Goal: Task Accomplishment & Management: Use online tool/utility

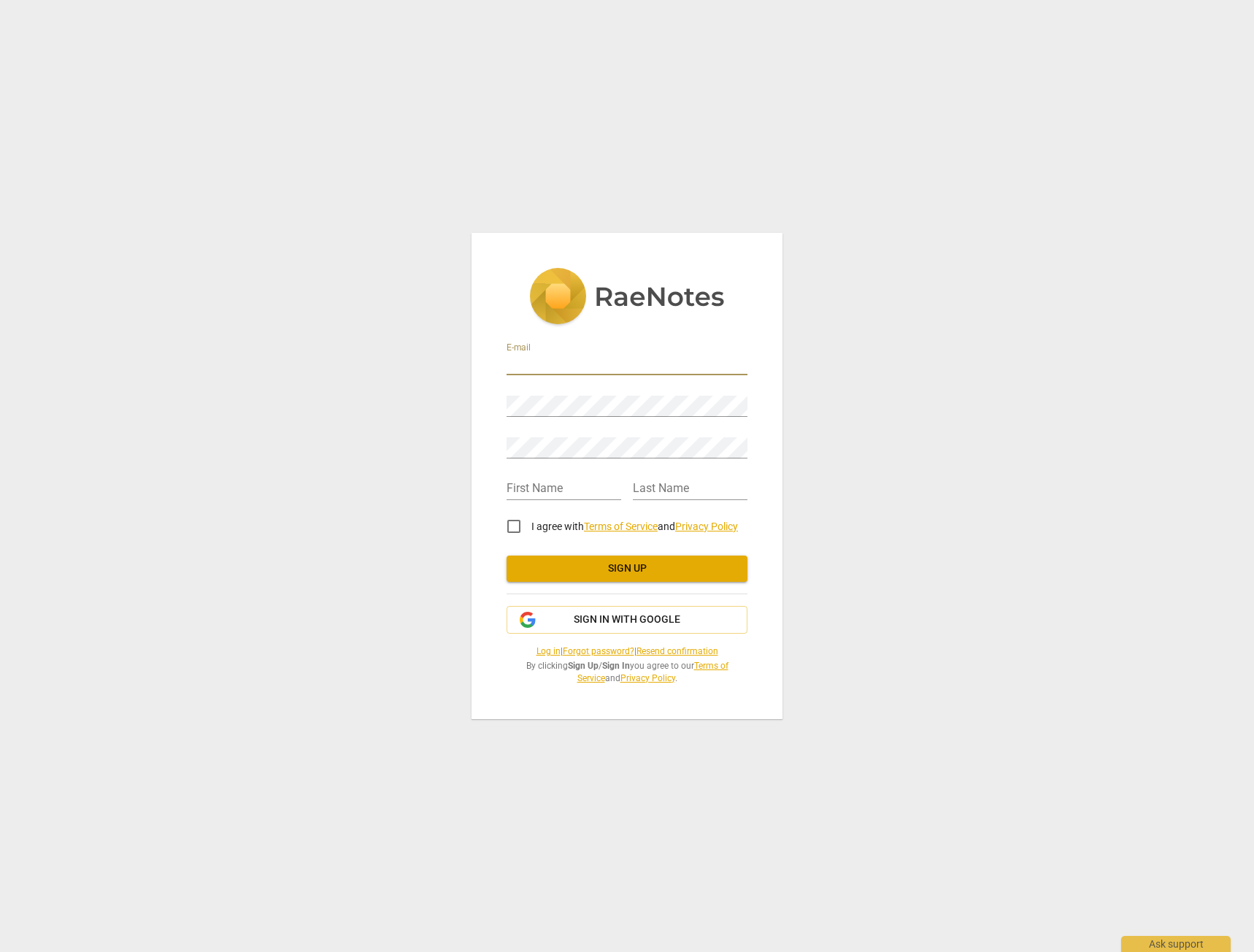
click at [558, 359] on input "email" at bounding box center [627, 365] width 241 height 21
click at [677, 365] on input "email" at bounding box center [627, 365] width 241 height 21
type input "[PERSON_NAME][EMAIL_ADDRESS][DOMAIN_NAME]"
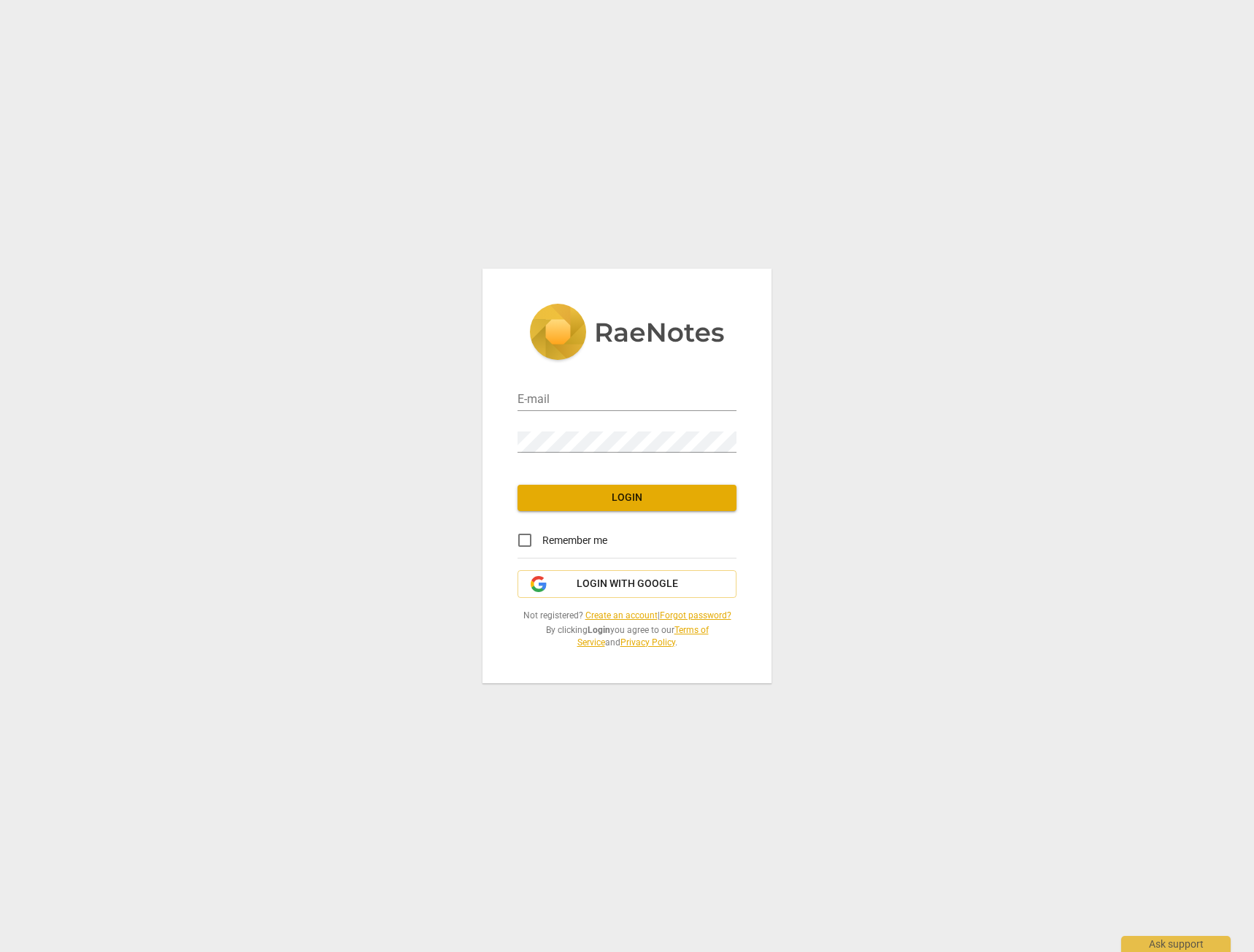
type input "[PERSON_NAME][EMAIL_ADDRESS][DOMAIN_NAME]"
click at [525, 534] on input "Remember me" at bounding box center [525, 540] width 35 height 35
checkbox input "true"
click at [595, 491] on span "Login" at bounding box center [627, 498] width 195 height 15
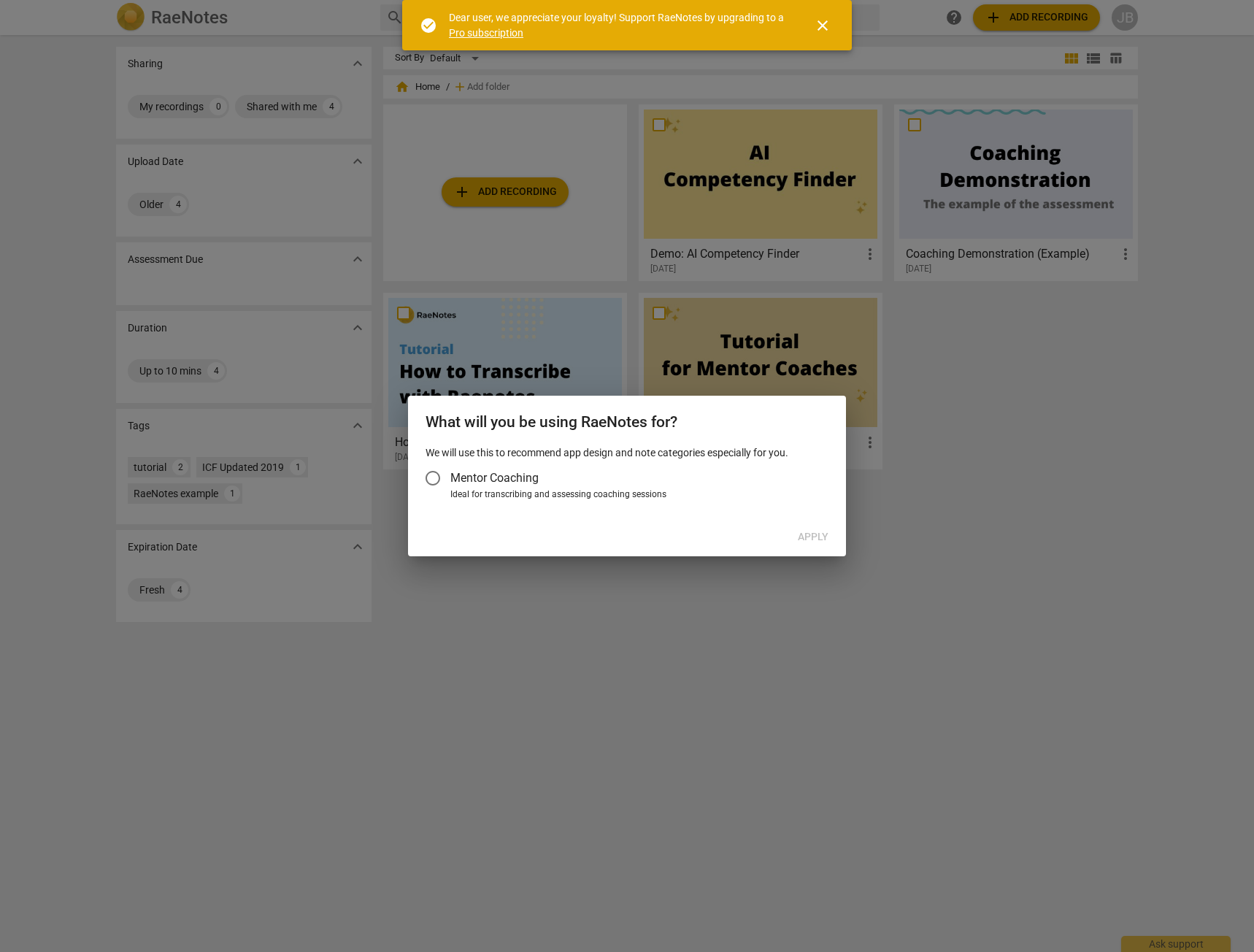
click at [451, 478] on span "Mentor Coaching" at bounding box center [494, 477] width 88 height 16
click at [450, 478] on input "Mentor Coaching" at bounding box center [433, 478] width 35 height 35
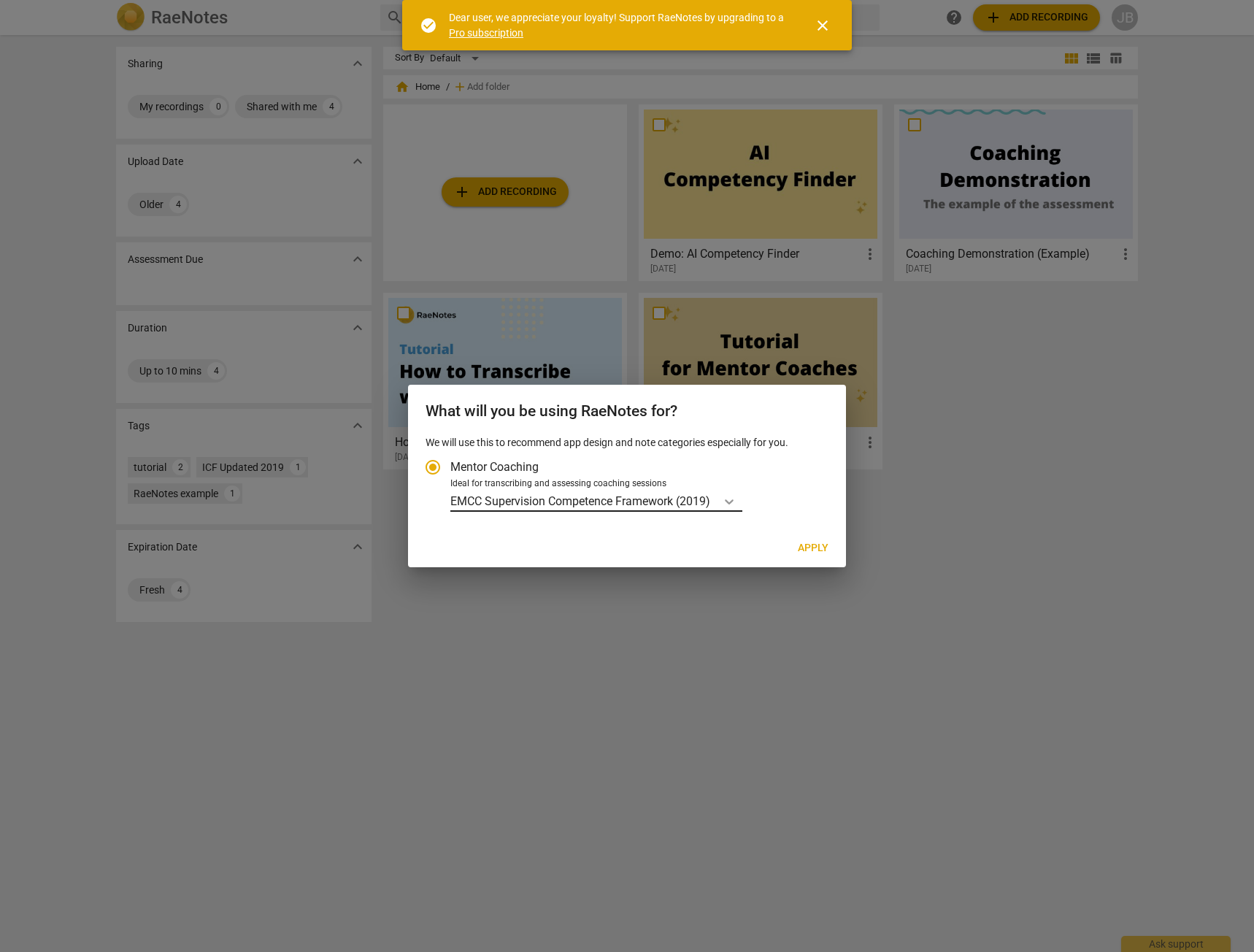
click at [721, 500] on div "Account type" at bounding box center [729, 501] width 26 height 21
click at [0, 0] on input "Ideal for transcribing and assessing coaching sessions EMCC Supervision Compete…" at bounding box center [0, 0] width 0 height 0
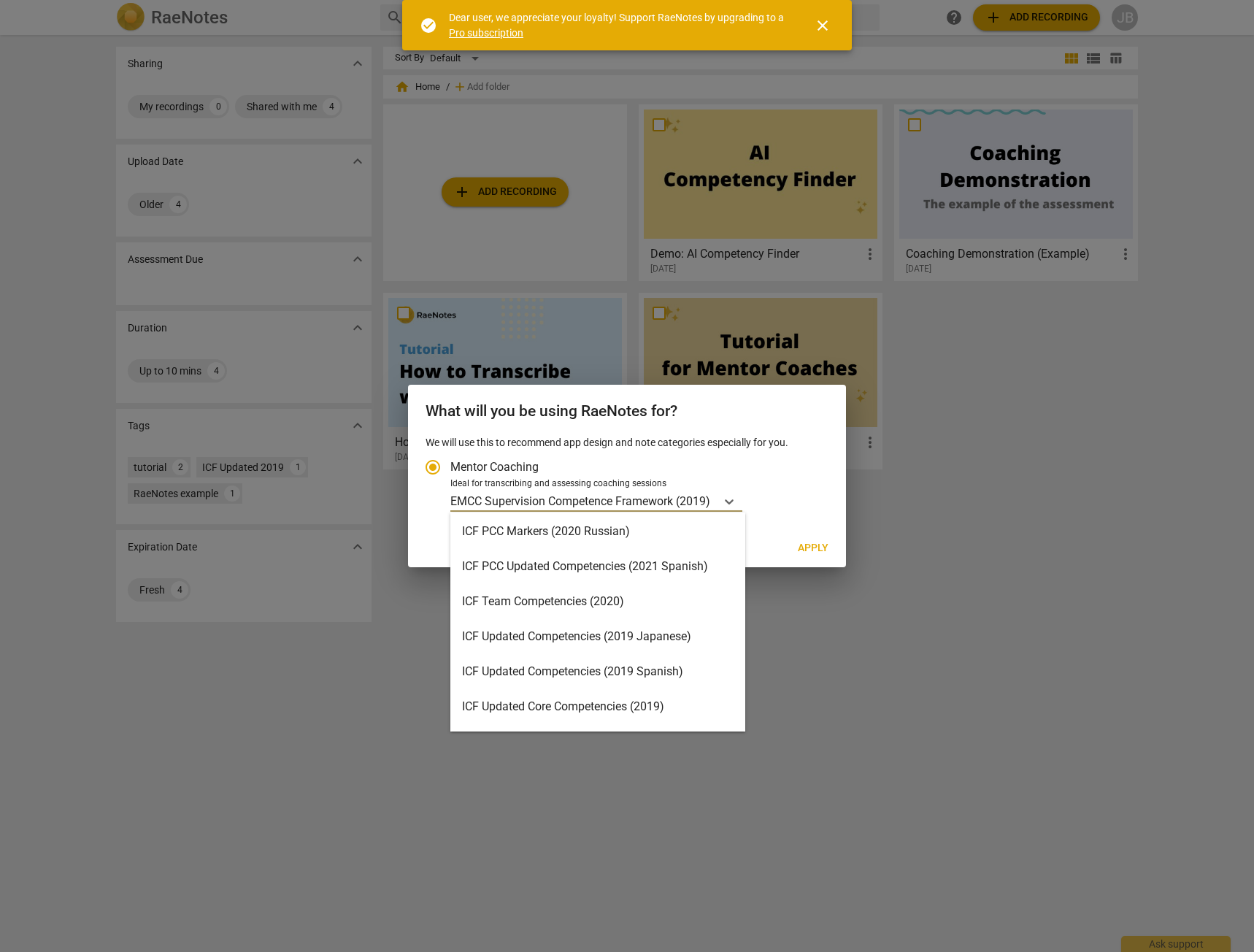
scroll to position [219, 0]
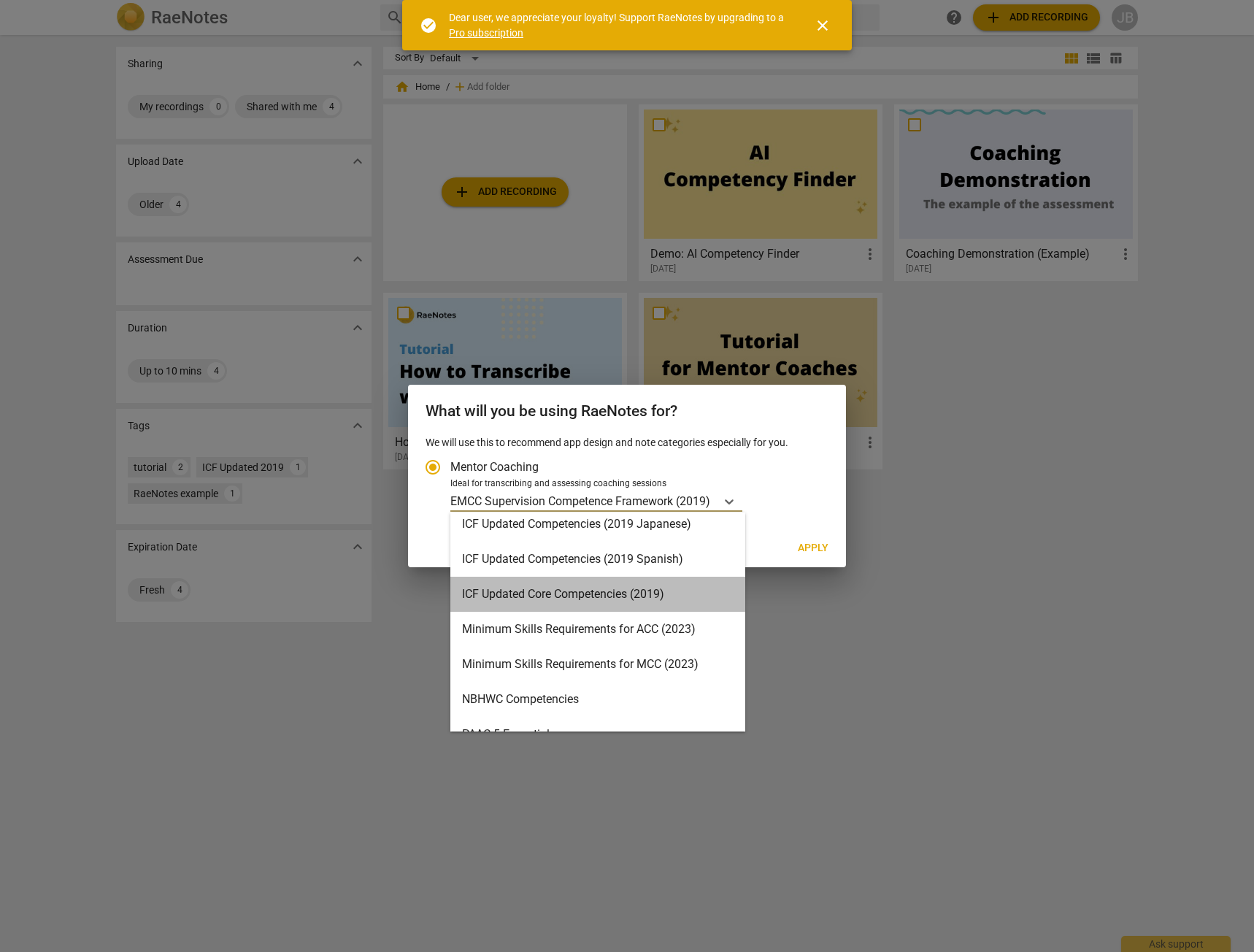
click at [685, 585] on div "ICF Updated Core Competencies (2019)" at bounding box center [597, 593] width 295 height 35
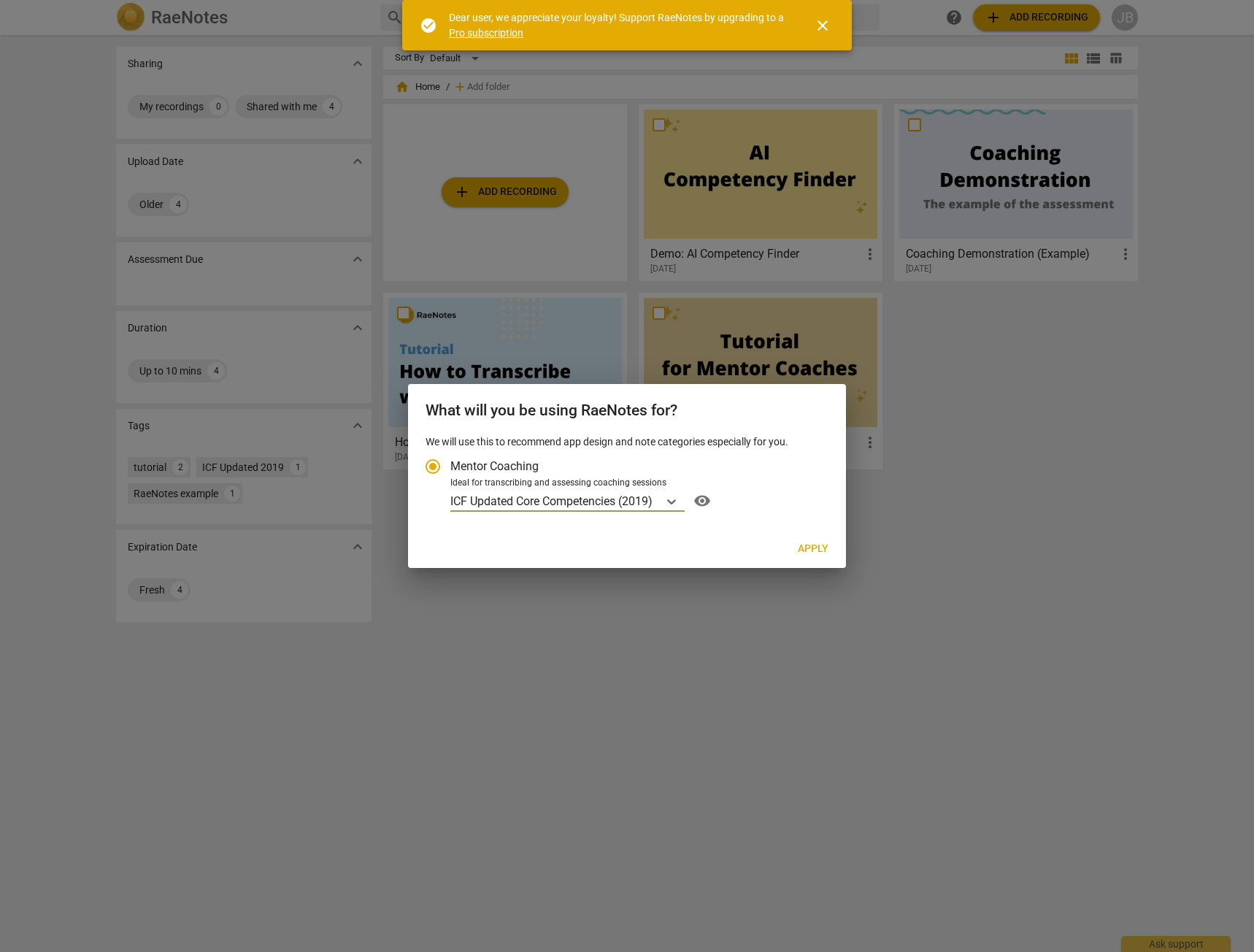
click at [823, 543] on span "Apply" at bounding box center [812, 549] width 30 height 15
radio input "false"
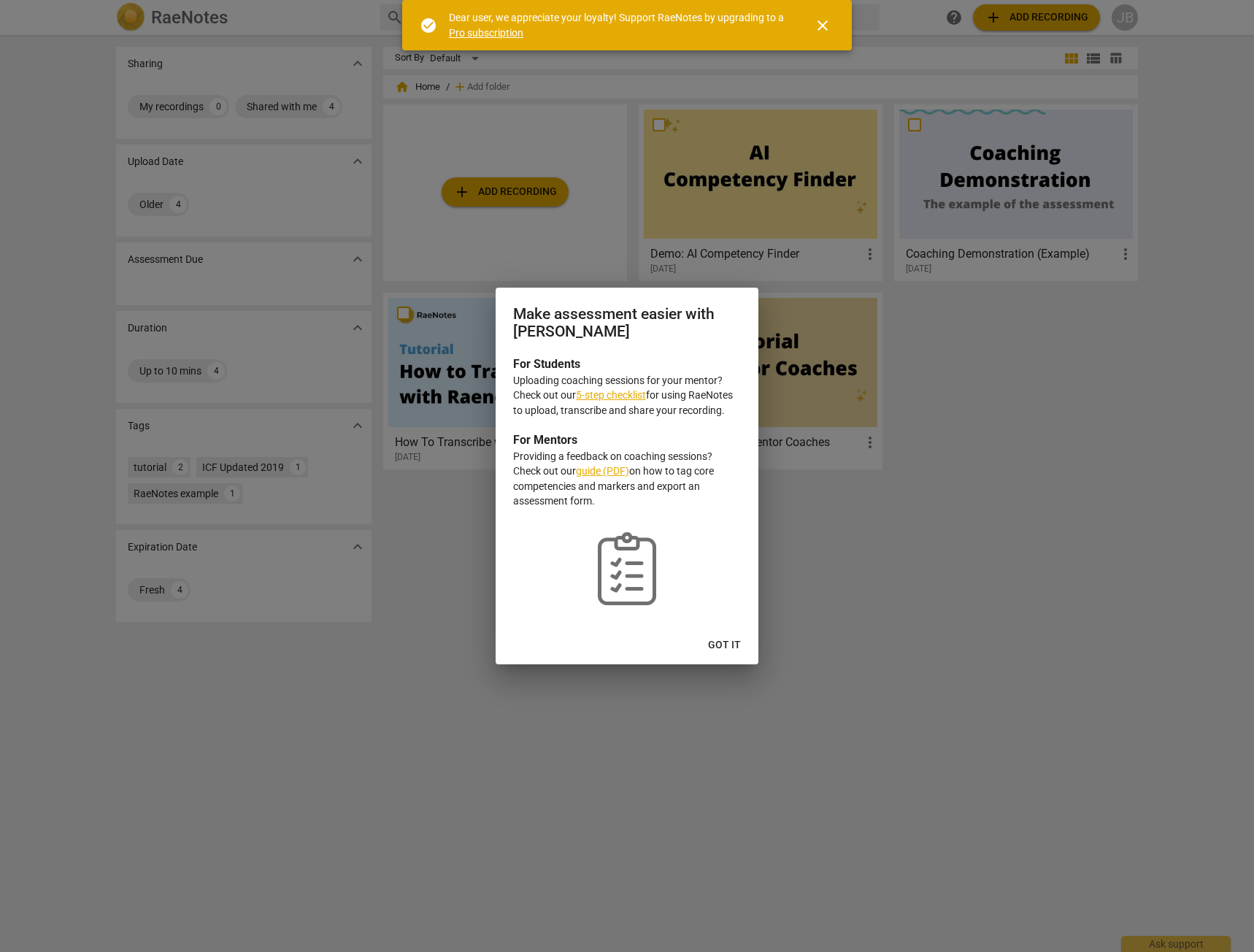
click at [720, 647] on span "Got it" at bounding box center [724, 644] width 33 height 15
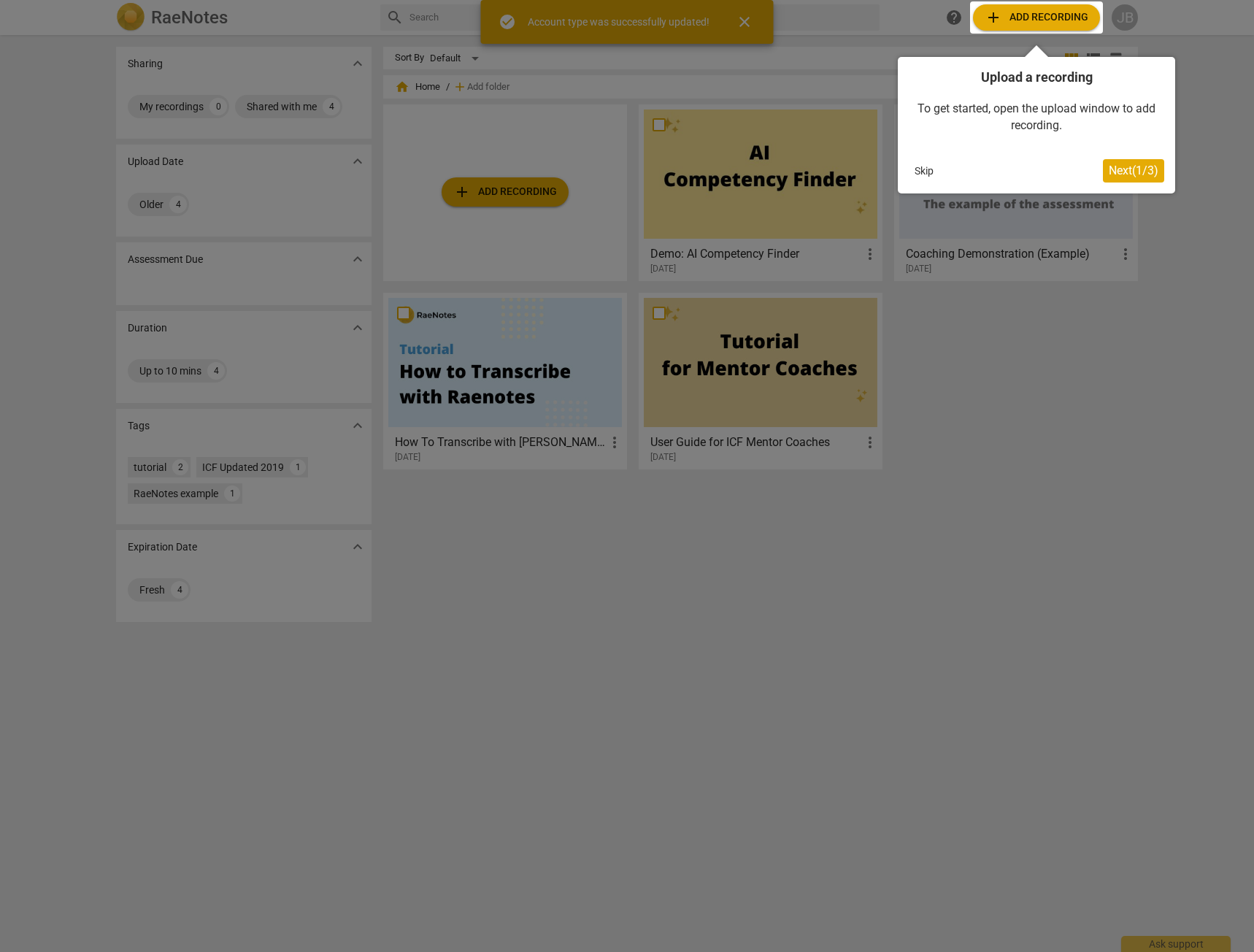
click at [1047, 16] on div at bounding box center [1037, 17] width 133 height 32
click at [1121, 172] on span "Next ( 1 / 3 )" at bounding box center [1133, 170] width 49 height 14
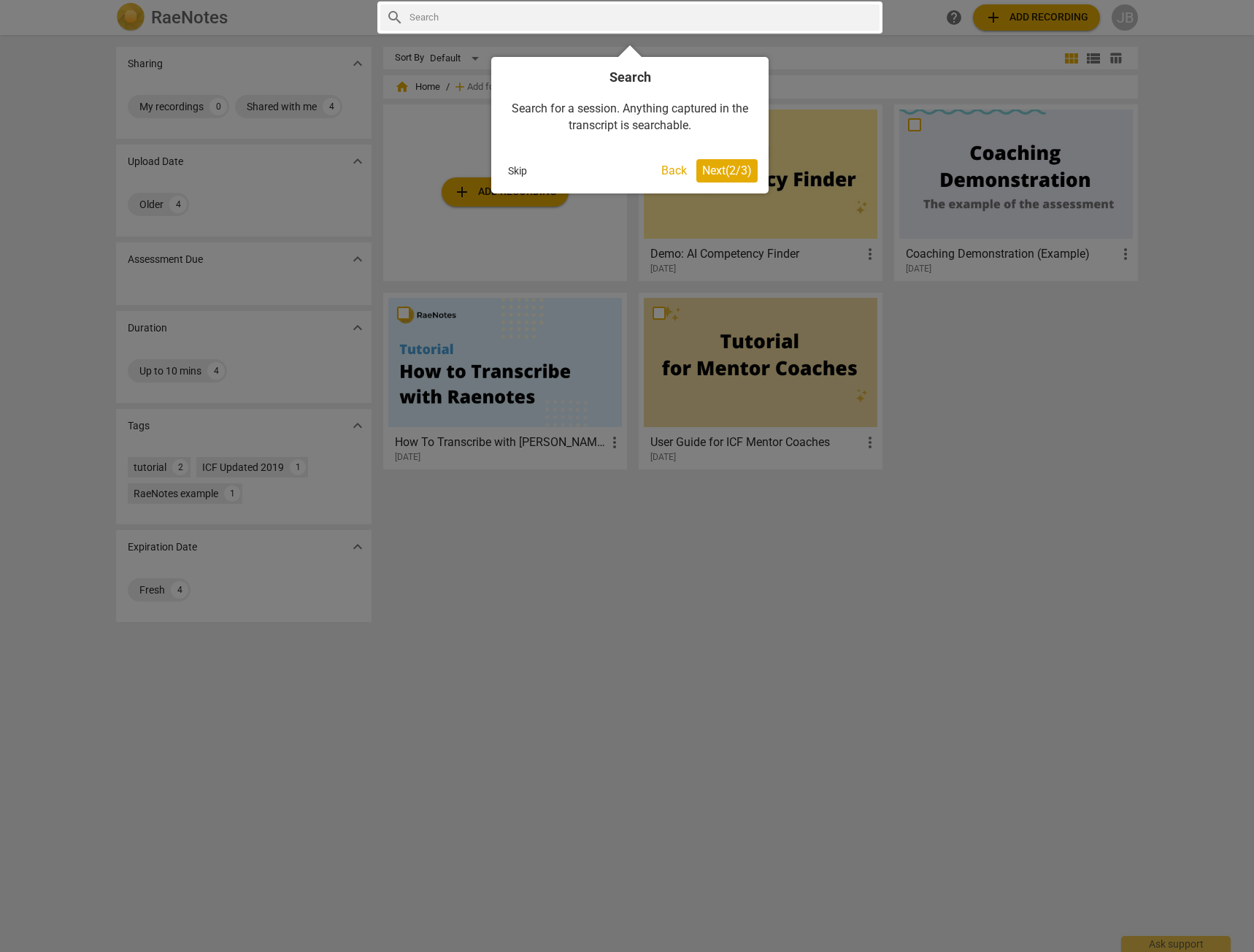
click at [1051, 11] on div at bounding box center [627, 476] width 1254 height 952
click at [723, 172] on span "Next ( 2 / 3 )" at bounding box center [727, 170] width 49 height 14
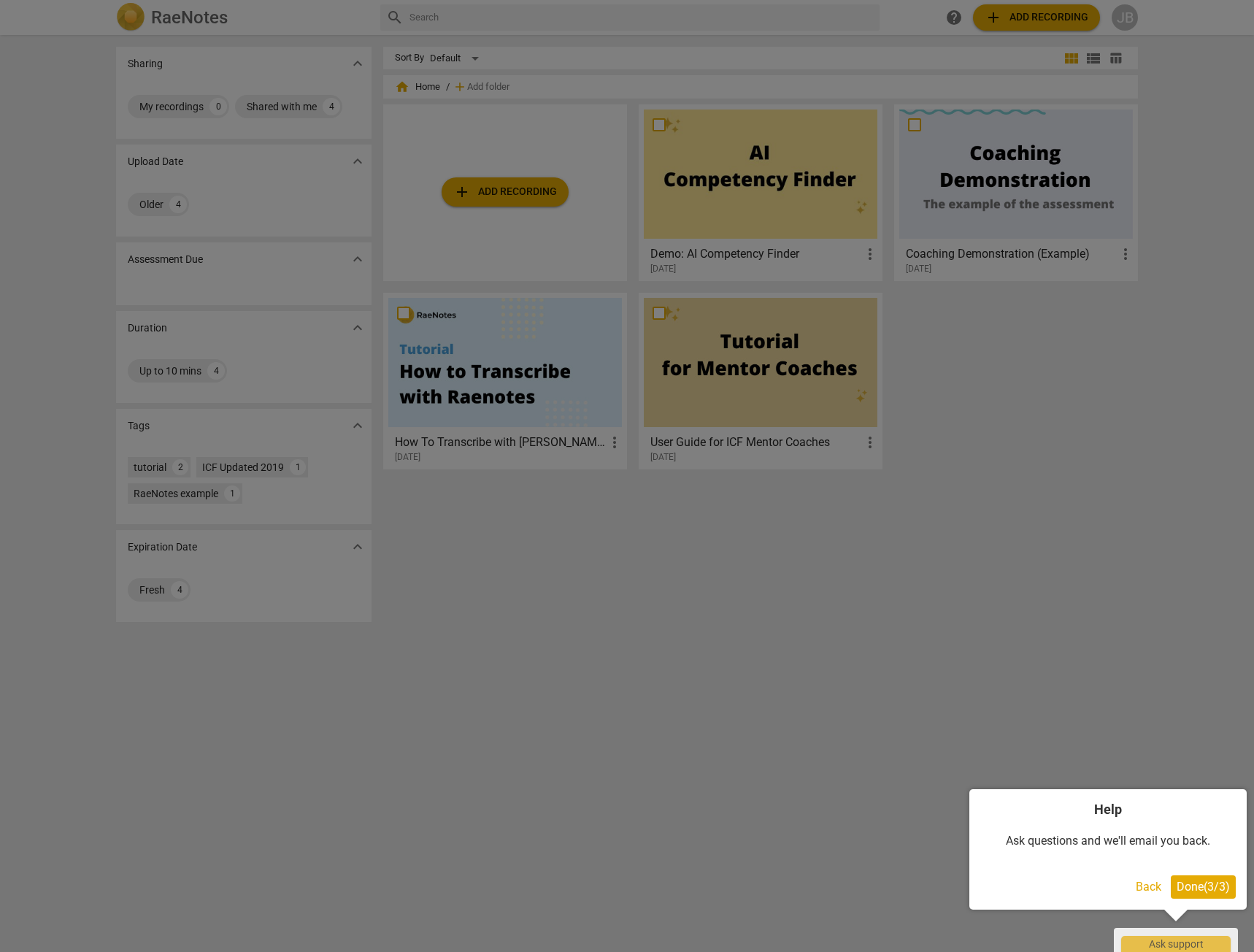
click at [1210, 893] on button "Done ( 3 / 3 )" at bounding box center [1203, 886] width 65 height 23
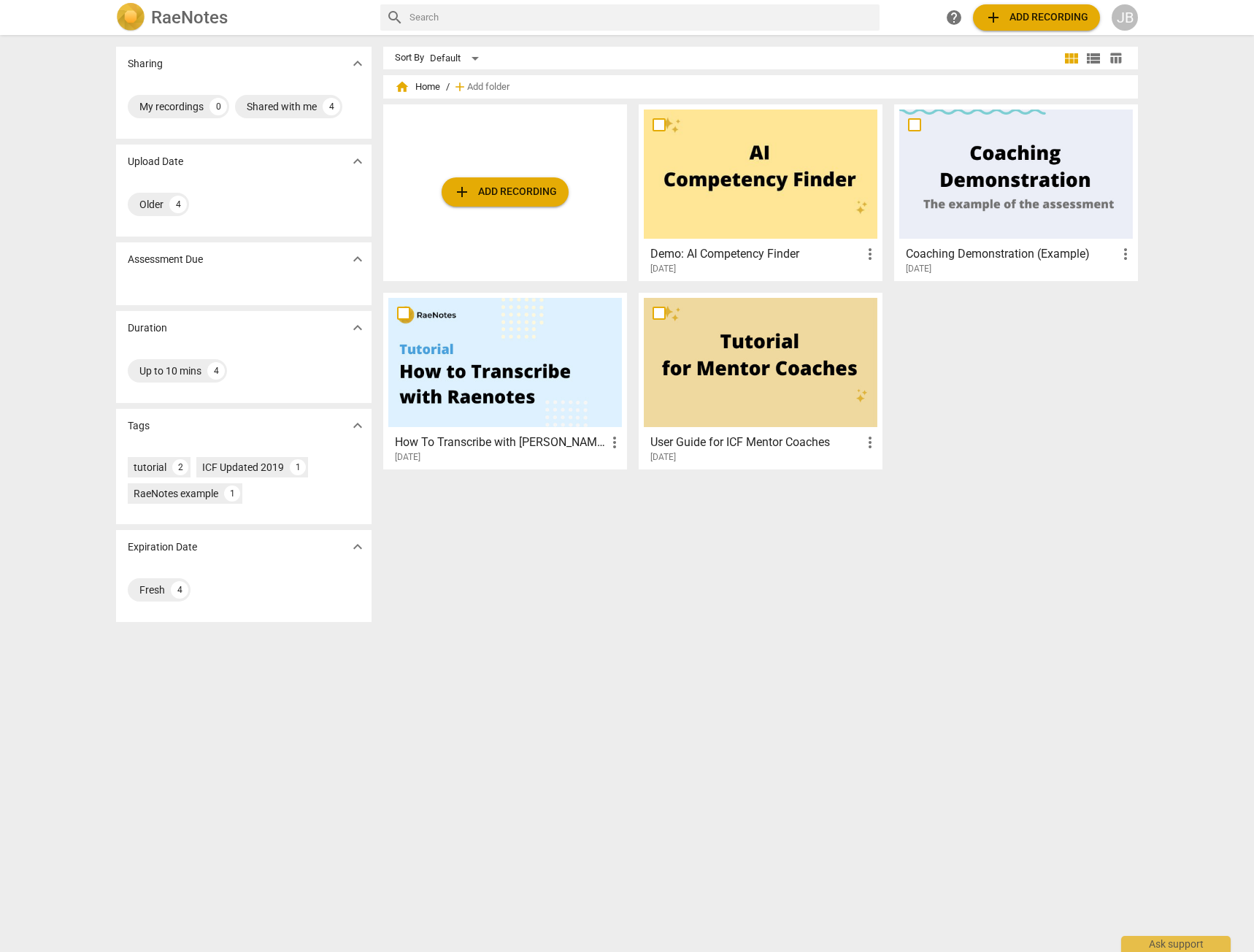
click at [1009, 10] on span "add Add recording" at bounding box center [1037, 17] width 104 height 17
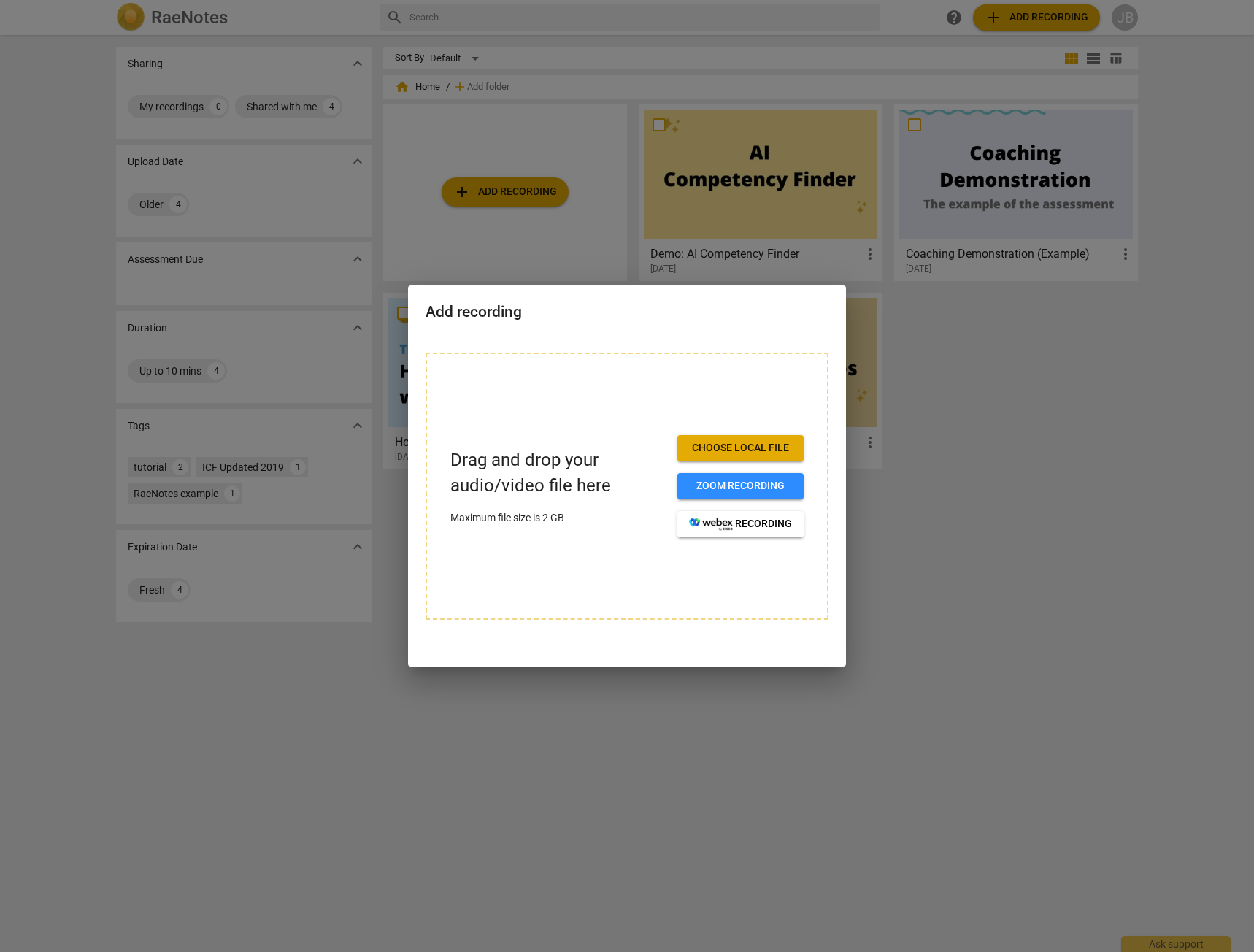
click at [717, 454] on span "Choose local file" at bounding box center [740, 447] width 103 height 15
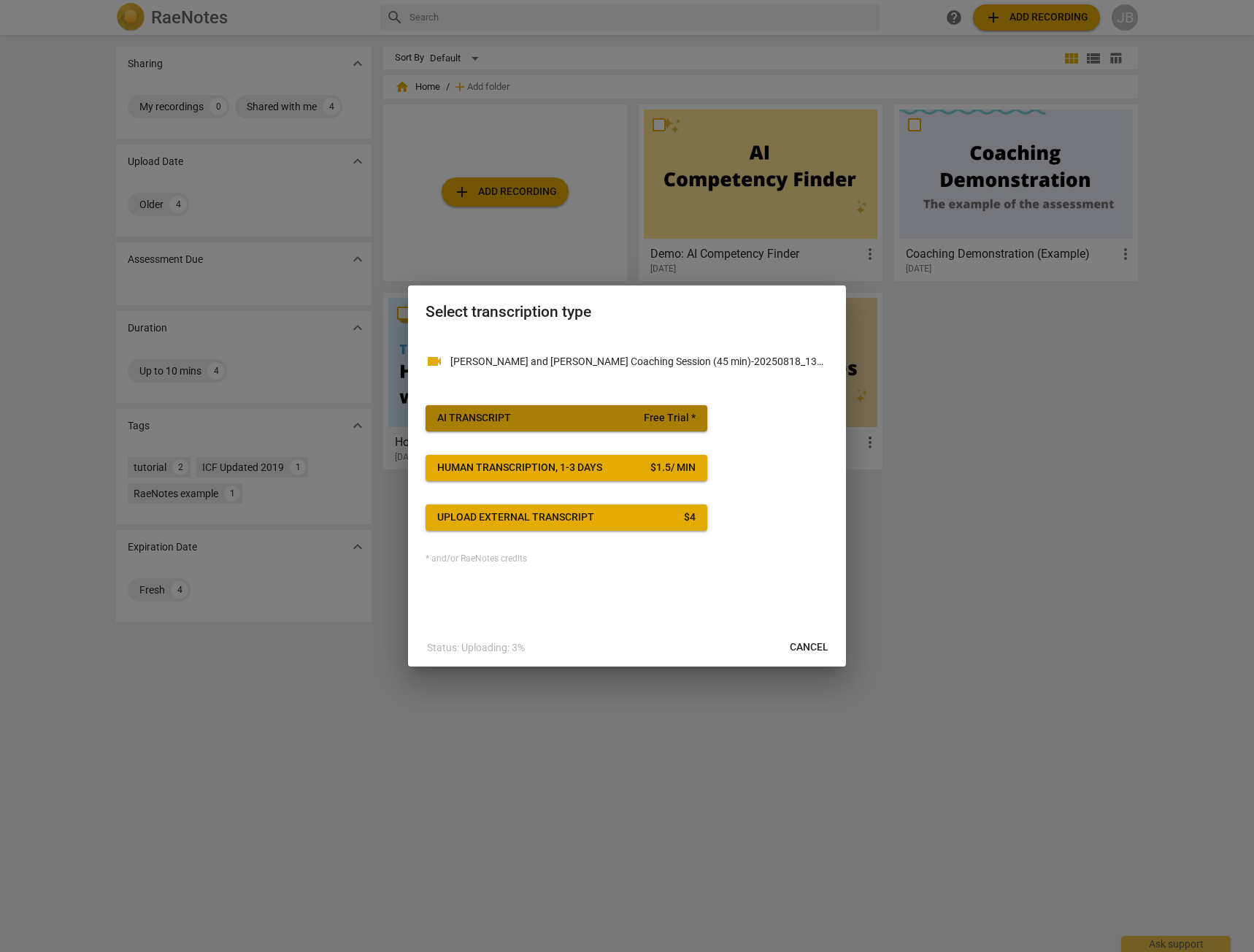
click at [649, 417] on span "Free Trial *" at bounding box center [670, 418] width 52 height 15
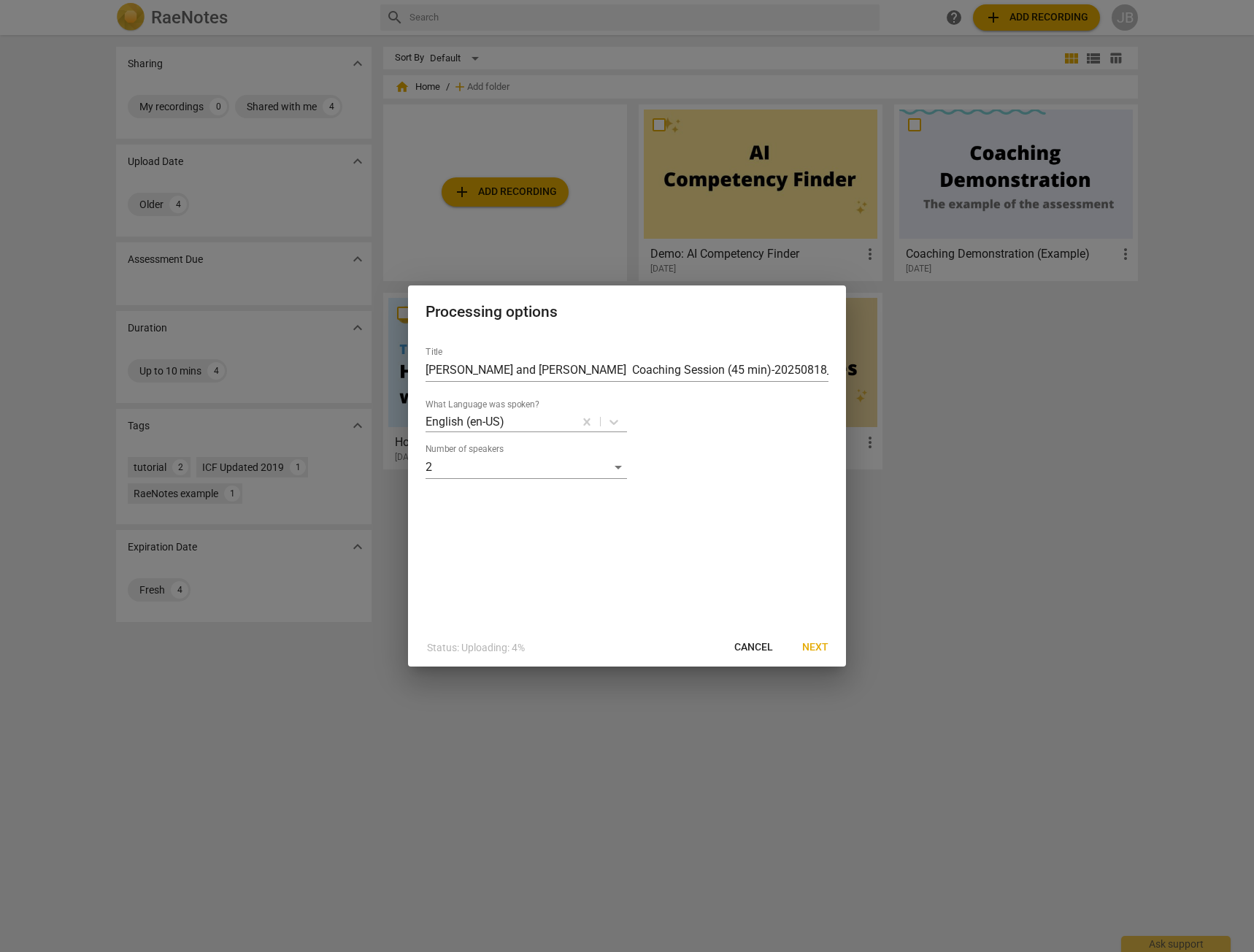
click at [815, 650] on span "Next" at bounding box center [815, 647] width 26 height 15
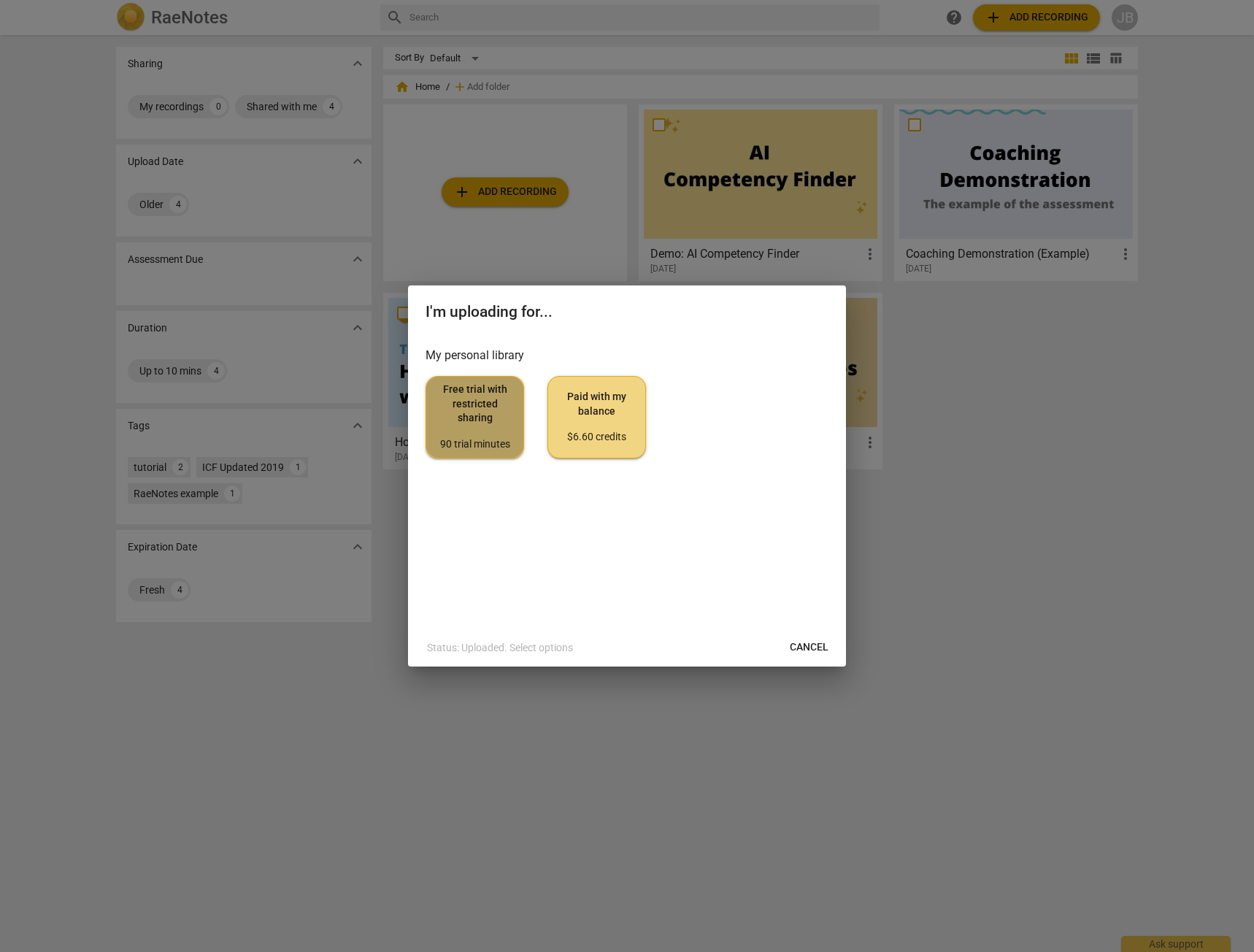
click at [492, 435] on span "Free trial with restricted sharing 90 trial minutes" at bounding box center [474, 416] width 73 height 68
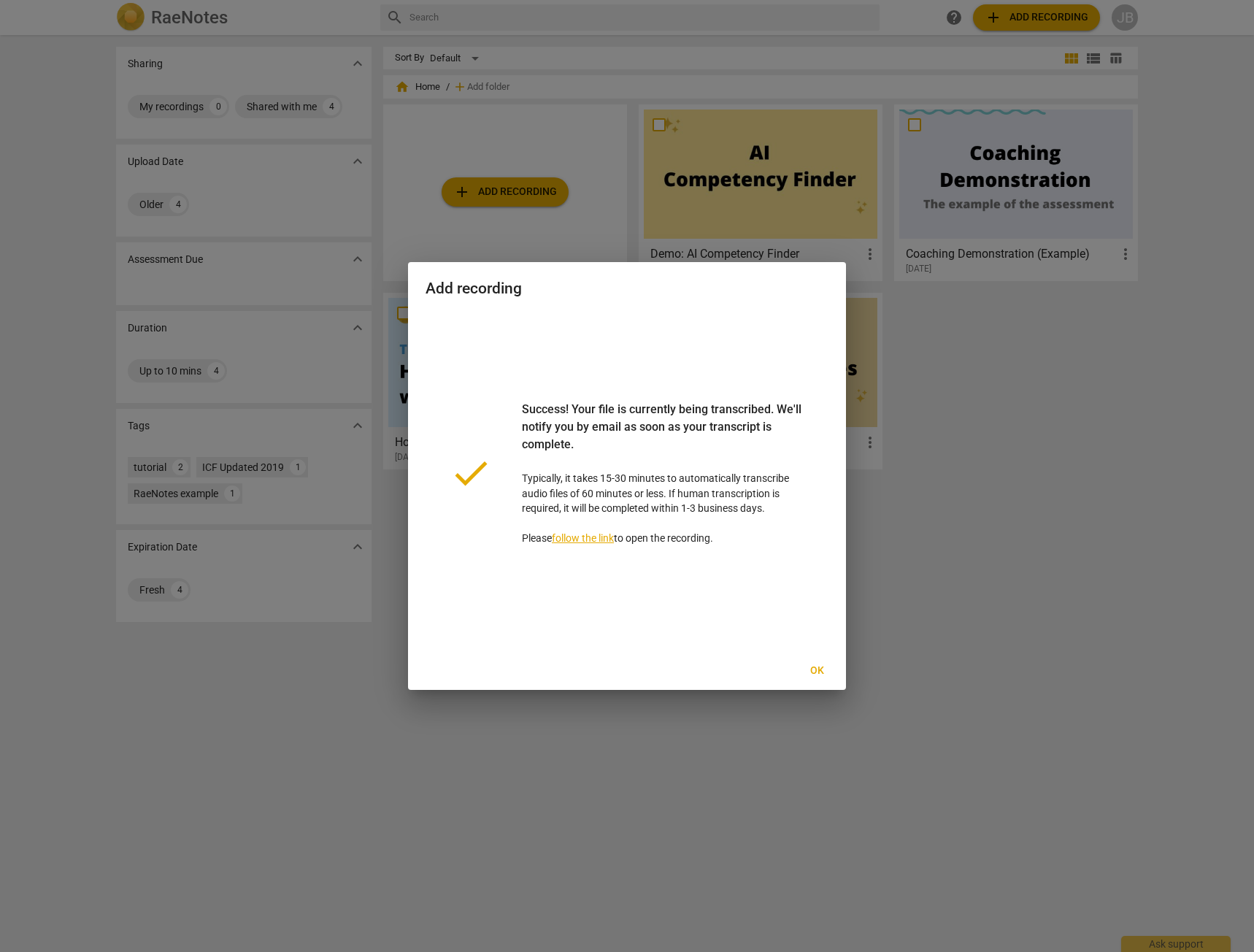
click at [821, 671] on span "Ok" at bounding box center [817, 670] width 23 height 15
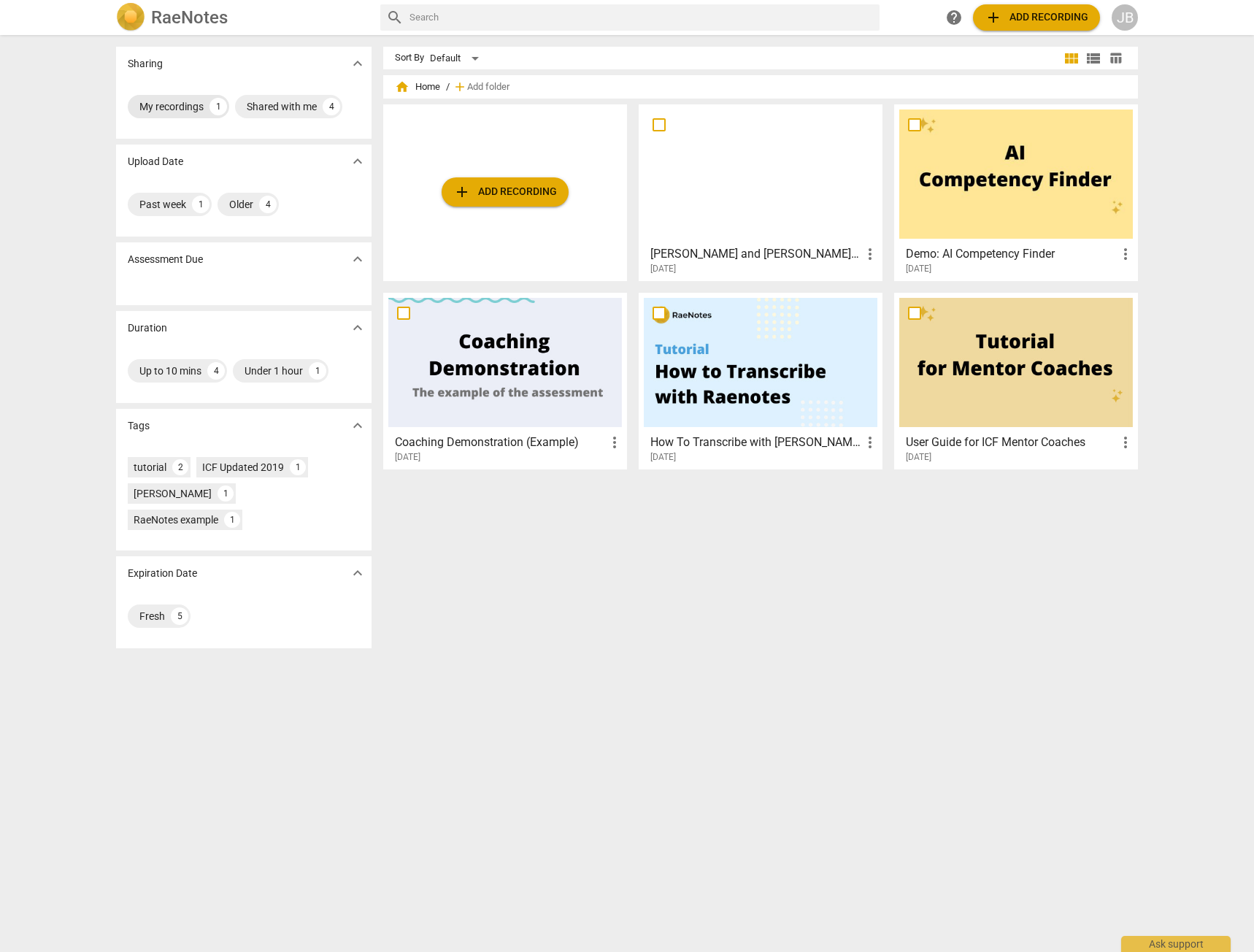
click at [195, 105] on div "My recordings" at bounding box center [171, 106] width 64 height 15
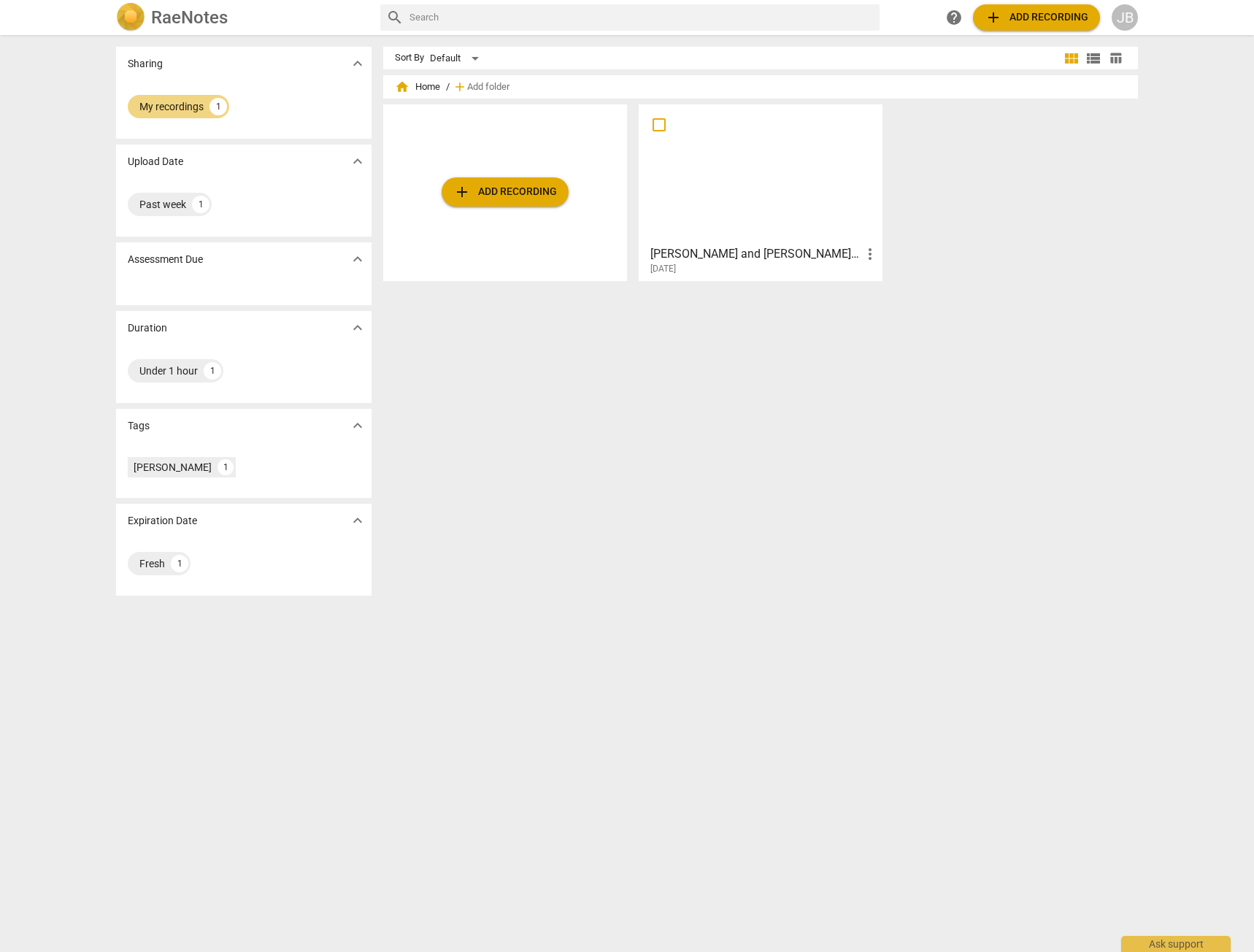
click at [869, 257] on span "more_vert" at bounding box center [870, 254] width 17 height 17
click at [775, 264] on div at bounding box center [627, 476] width 1254 height 952
click at [722, 175] on div at bounding box center [761, 175] width 233 height 130
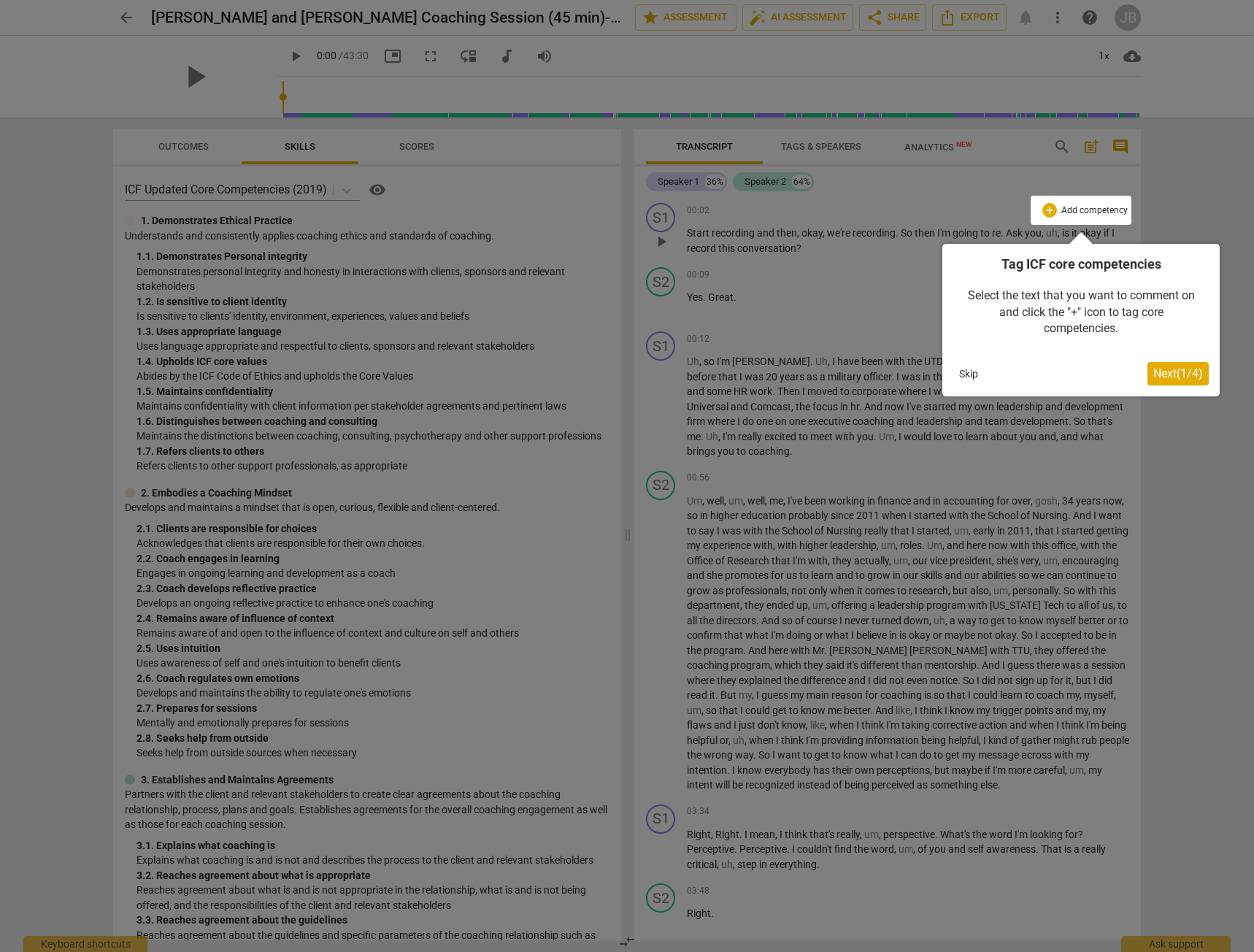
click at [1180, 372] on span "Next ( 1 / 4 )" at bounding box center [1178, 373] width 49 height 14
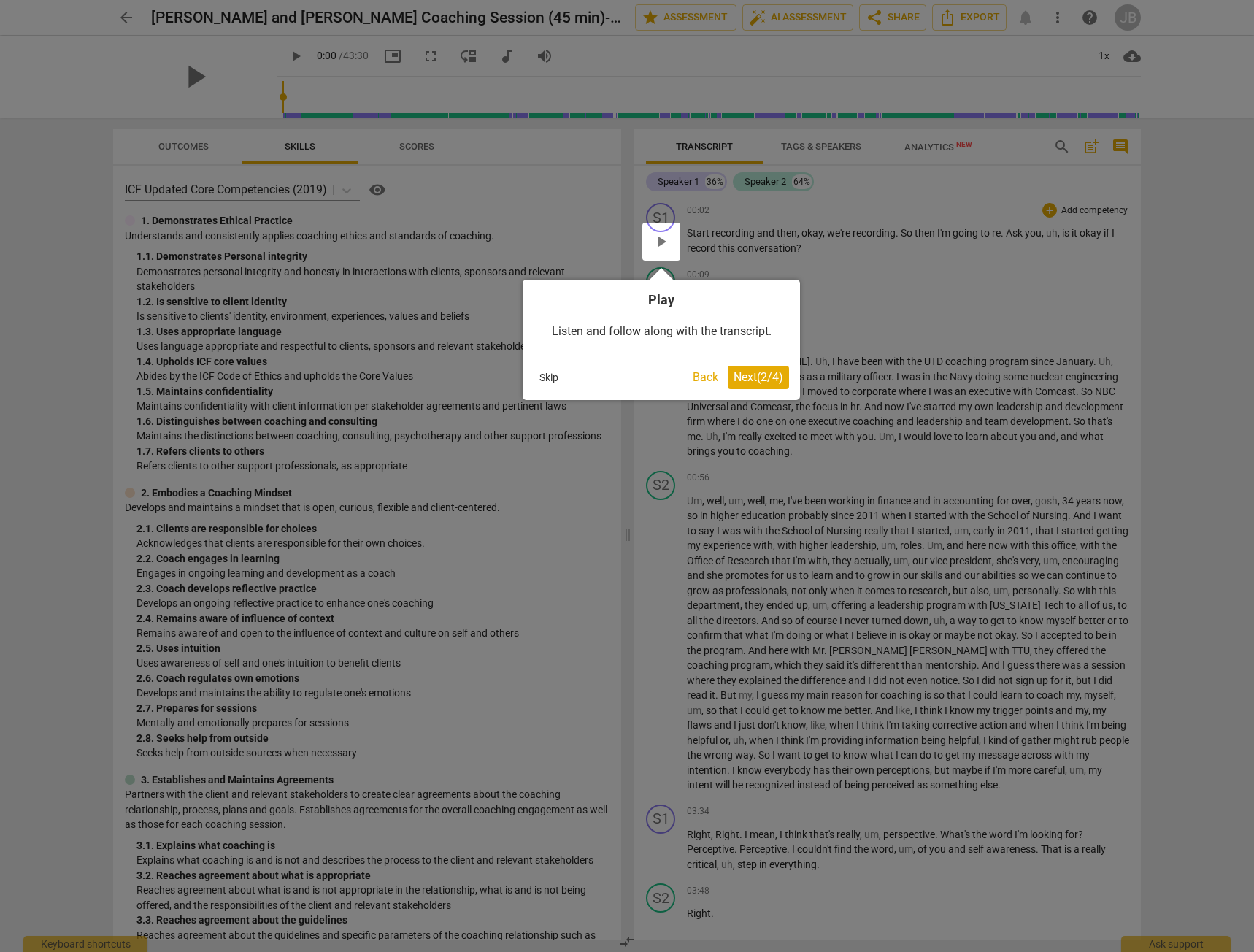
click at [742, 377] on span "Next ( 2 / 4 )" at bounding box center [758, 377] width 49 height 14
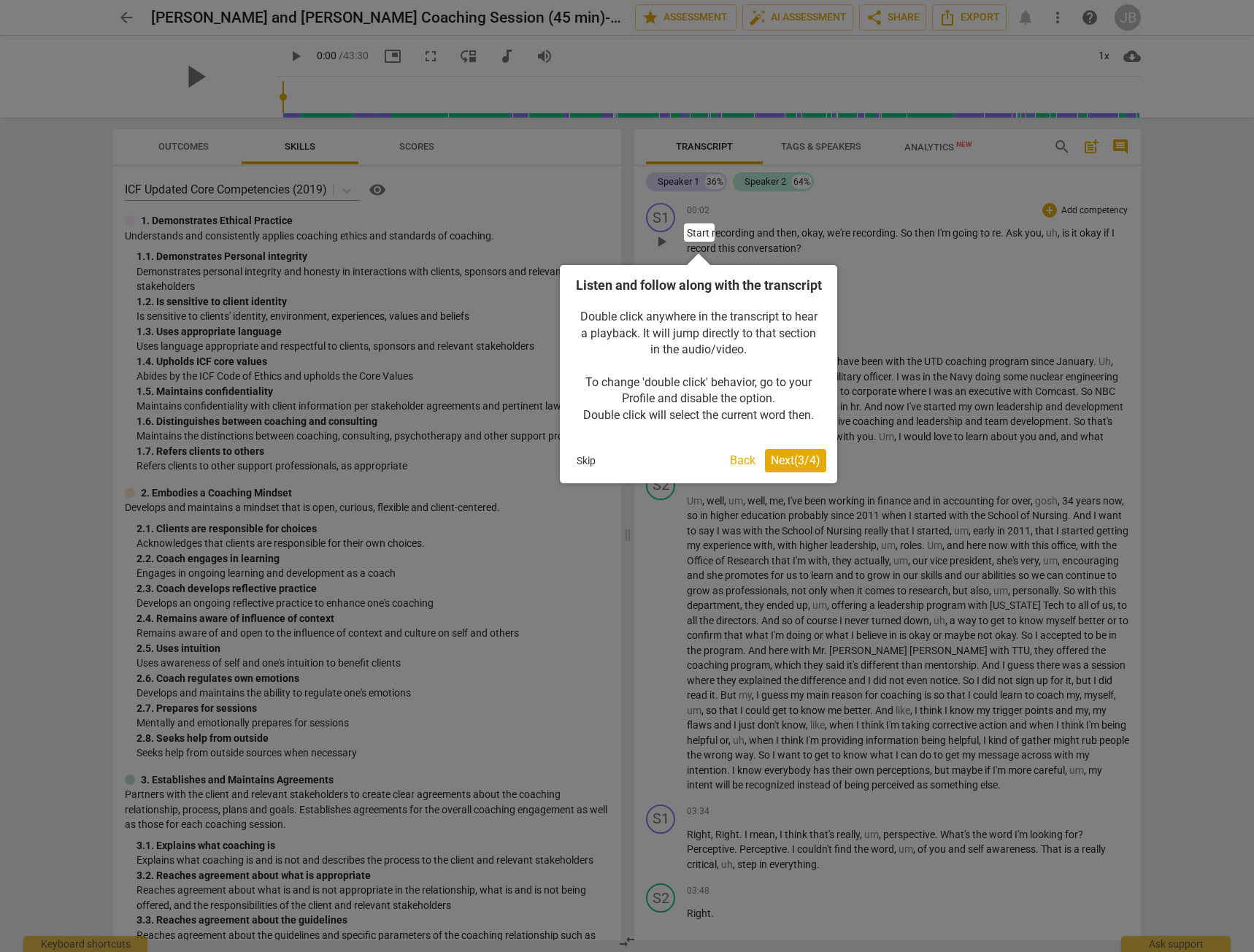
click at [783, 467] on span "Next ( 3 / 4 )" at bounding box center [795, 460] width 49 height 14
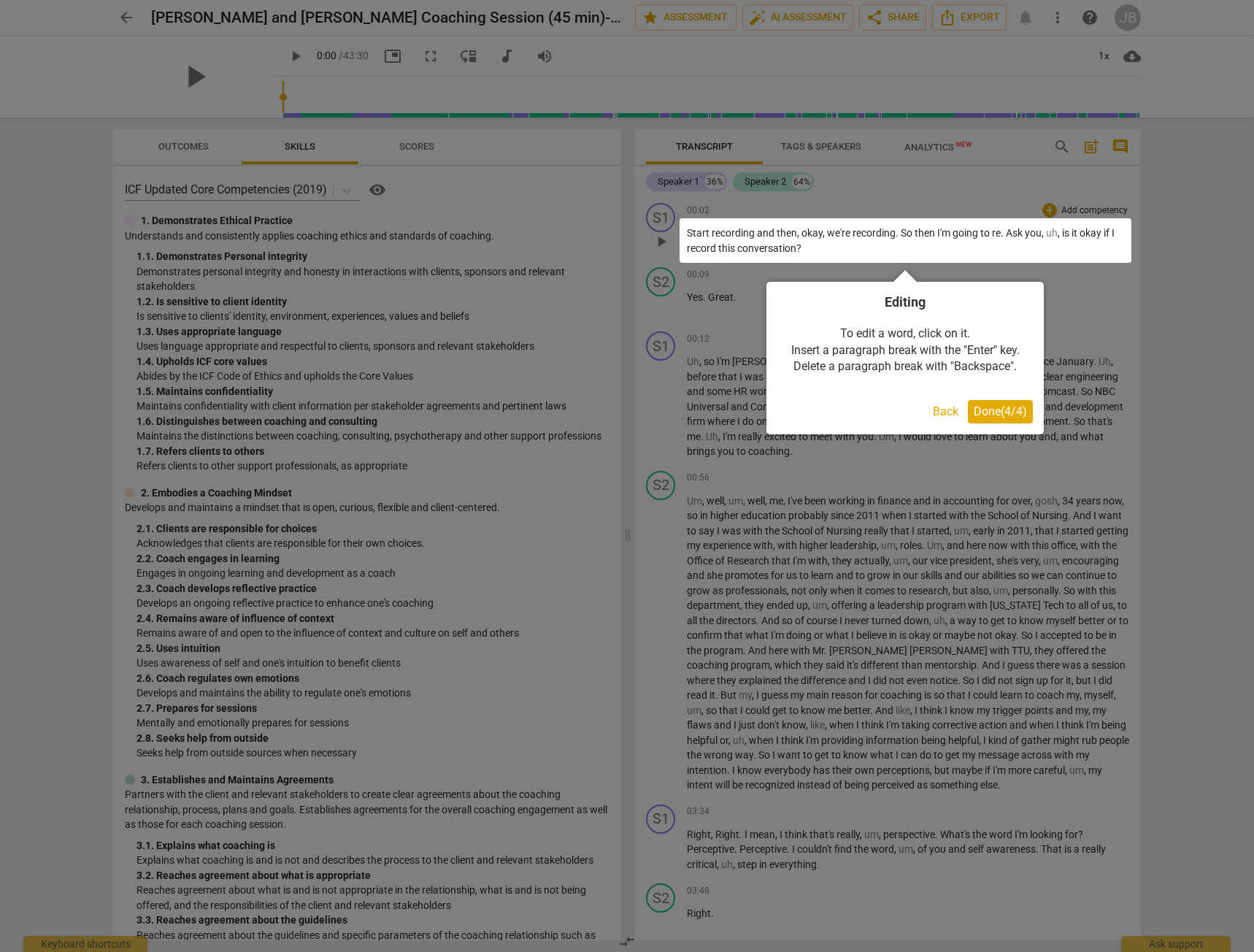
click at [1016, 416] on span "Done ( 4 / 4 )" at bounding box center [1001, 411] width 54 height 14
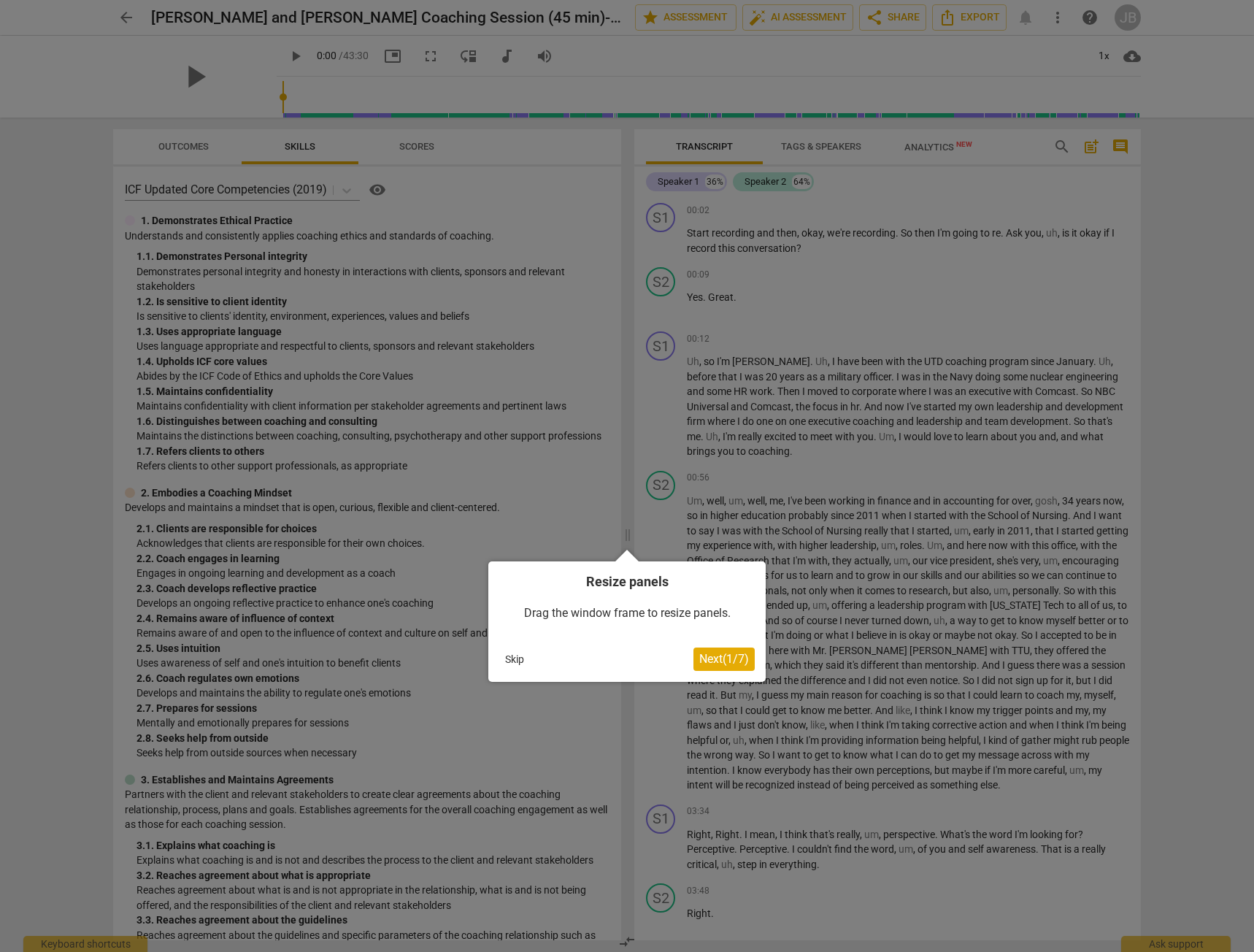
click at [721, 662] on span "Next ( 1 / 7 )" at bounding box center [723, 658] width 49 height 14
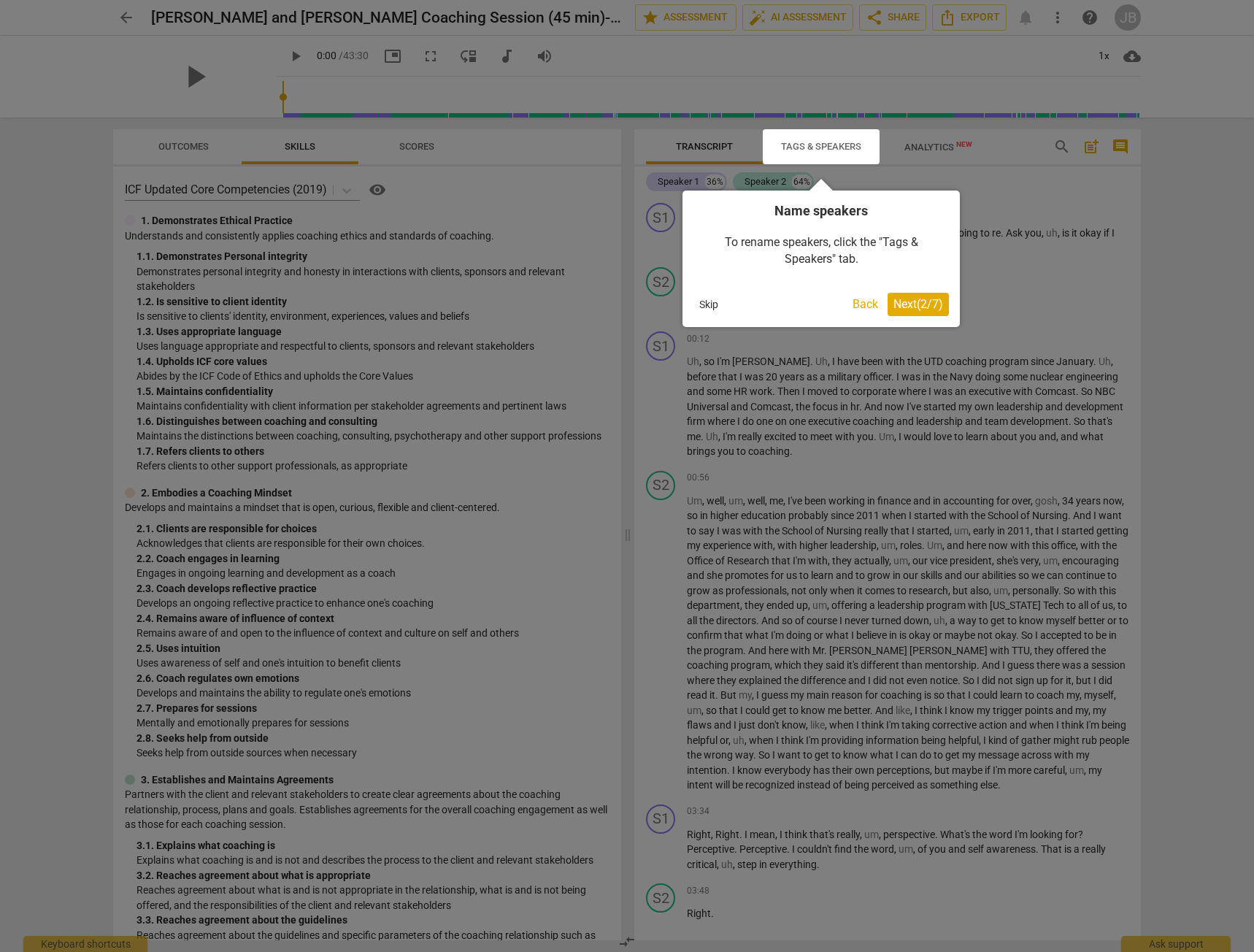
click at [910, 309] on span "Next ( 2 / 7 )" at bounding box center [918, 304] width 49 height 14
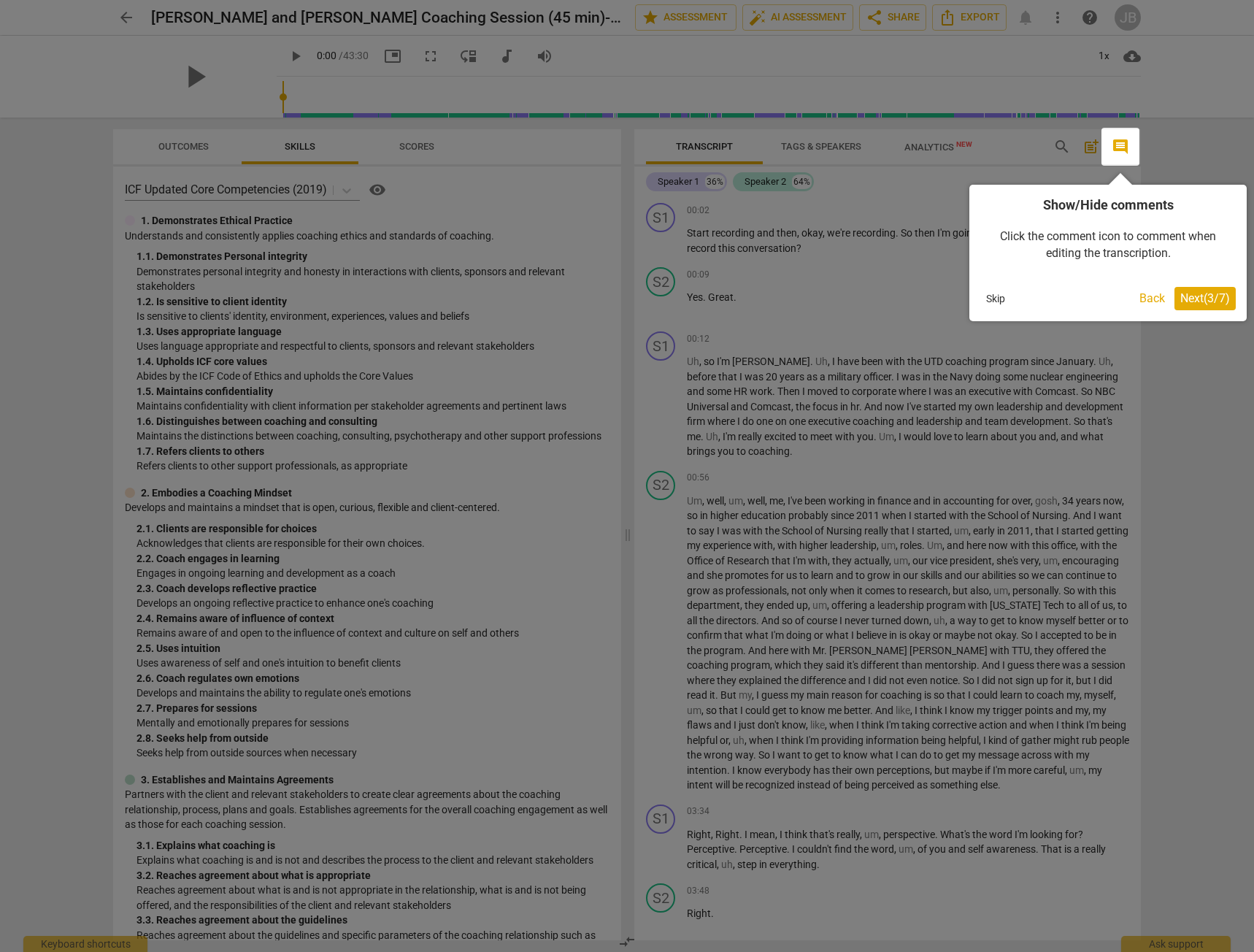
click at [1192, 298] on span "Next ( 3 / 7 )" at bounding box center [1205, 298] width 49 height 14
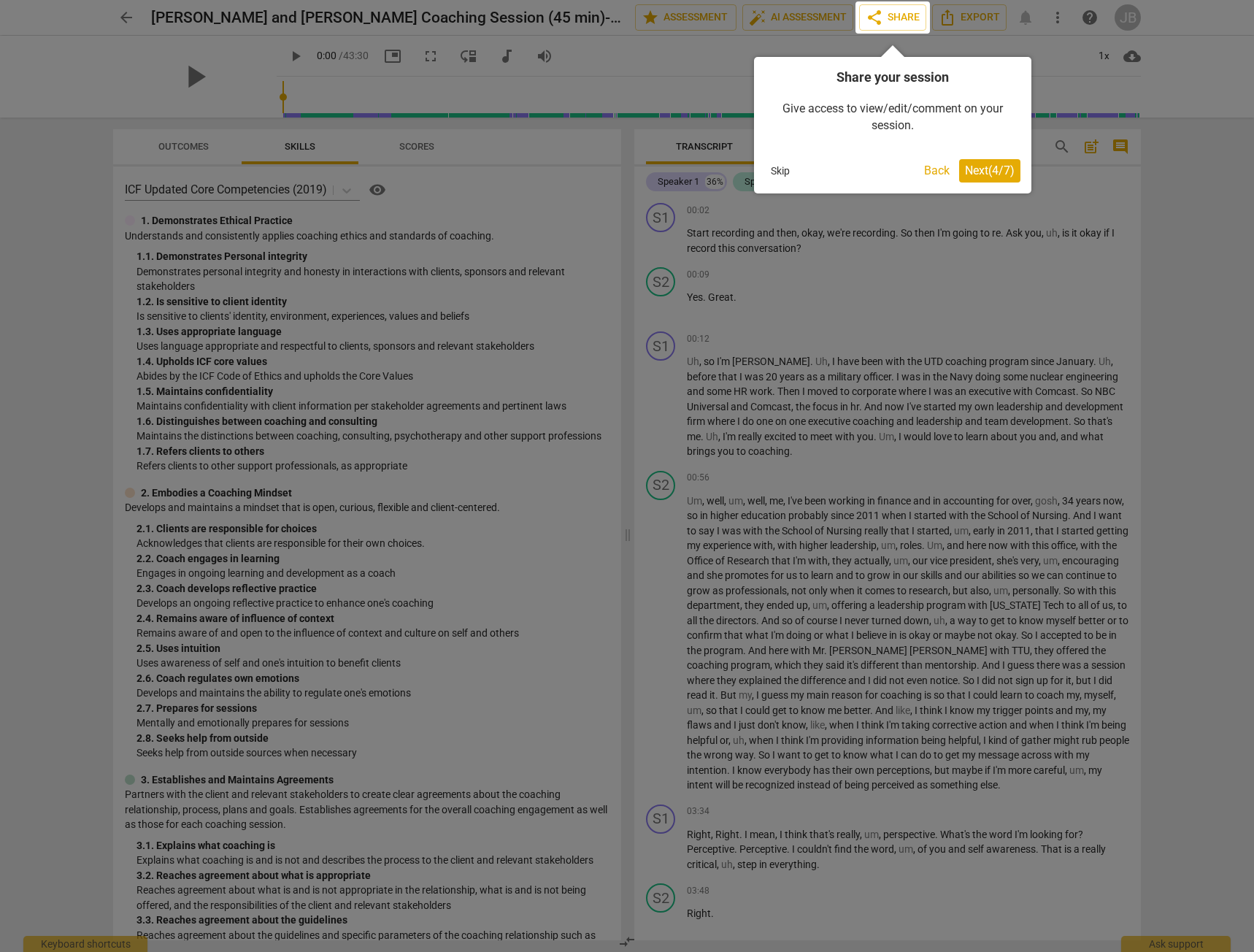
click at [977, 175] on span "Next ( 4 / 7 )" at bounding box center [990, 170] width 49 height 14
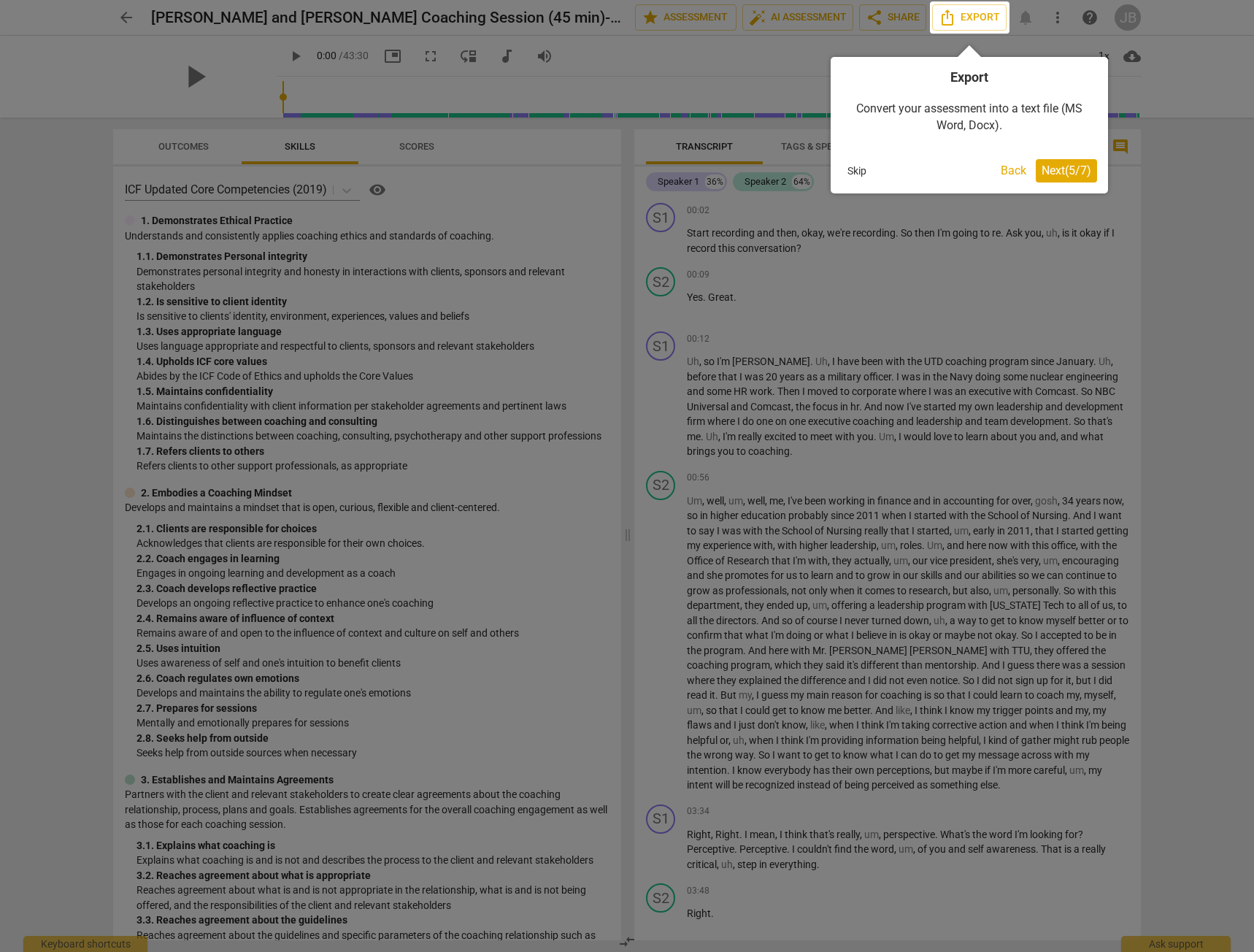
click at [1060, 162] on button "Next ( 5 / 7 )" at bounding box center [1066, 170] width 61 height 23
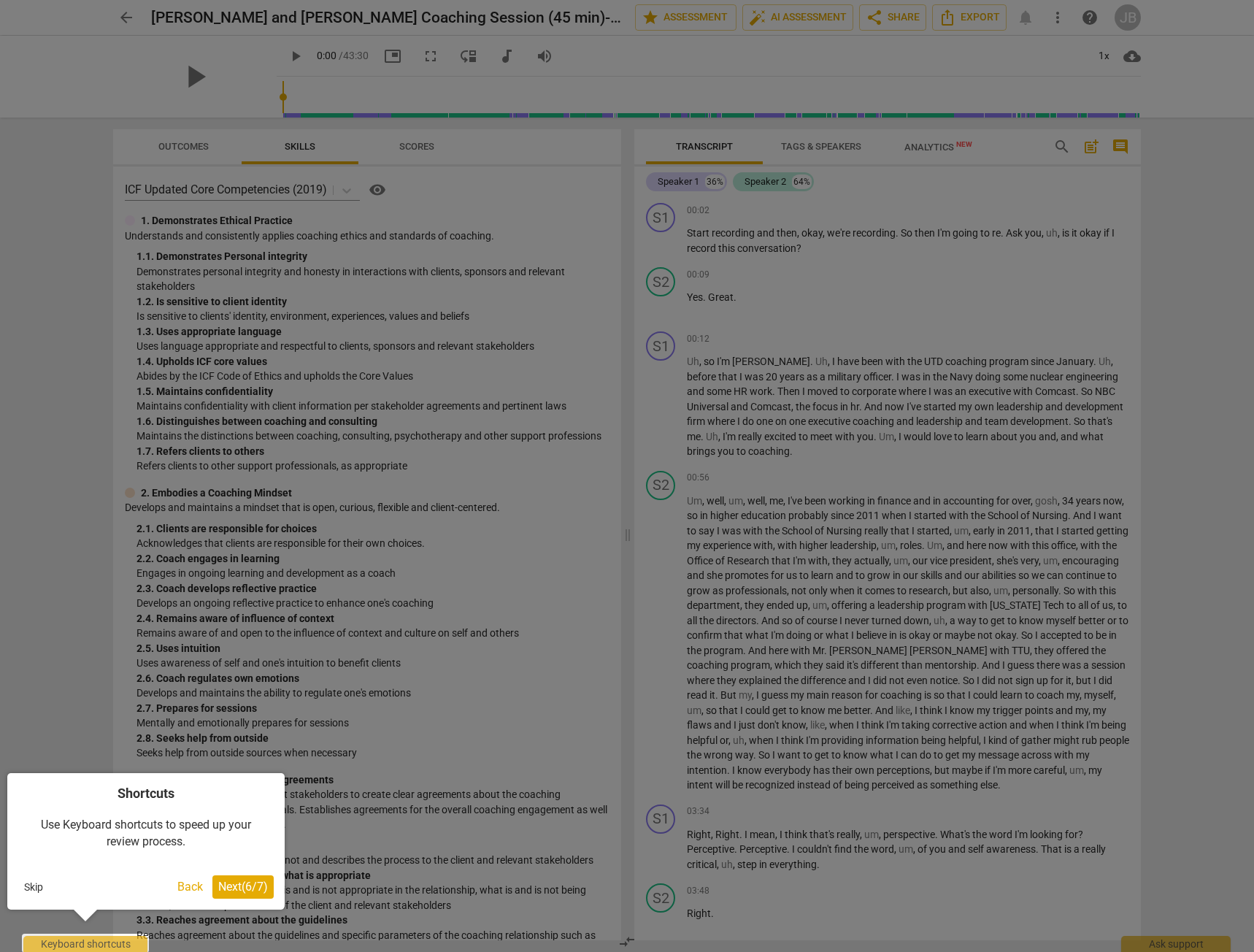
click at [262, 881] on button "Next ( 6 / 7 )" at bounding box center [243, 886] width 61 height 23
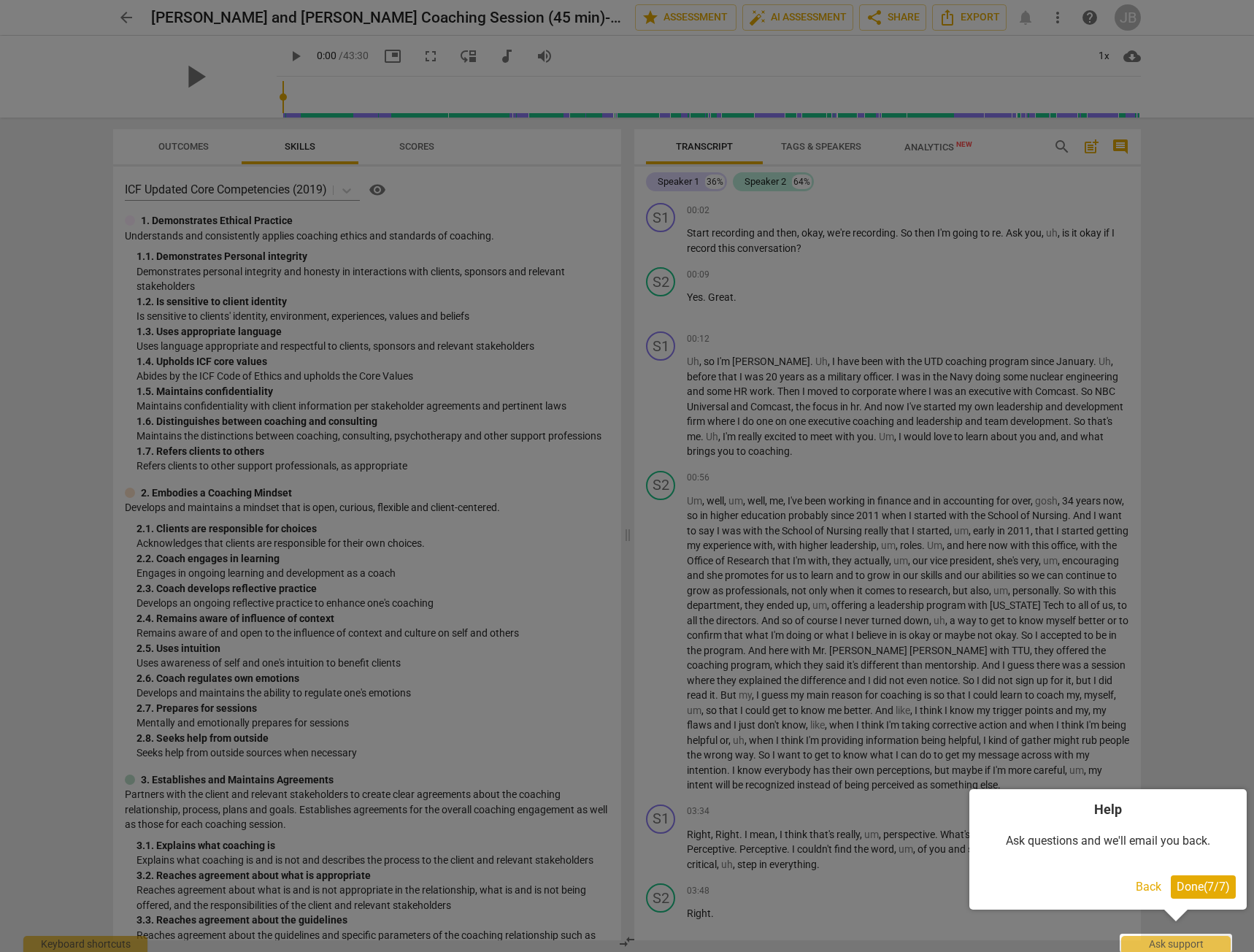
click at [1213, 896] on button "Done ( 7 / 7 )" at bounding box center [1203, 886] width 65 height 23
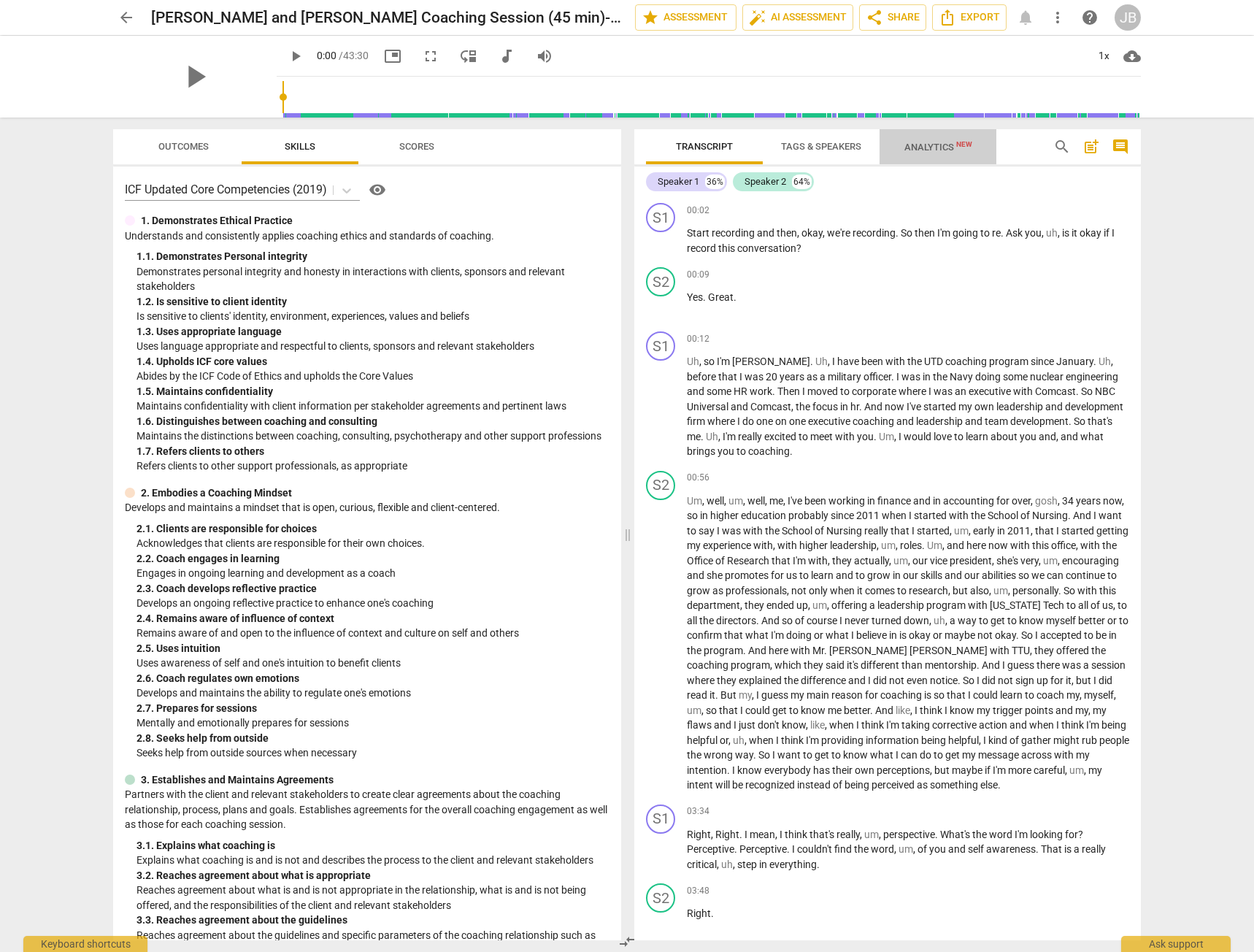
click at [934, 143] on span "Analytics New" at bounding box center [939, 147] width 68 height 11
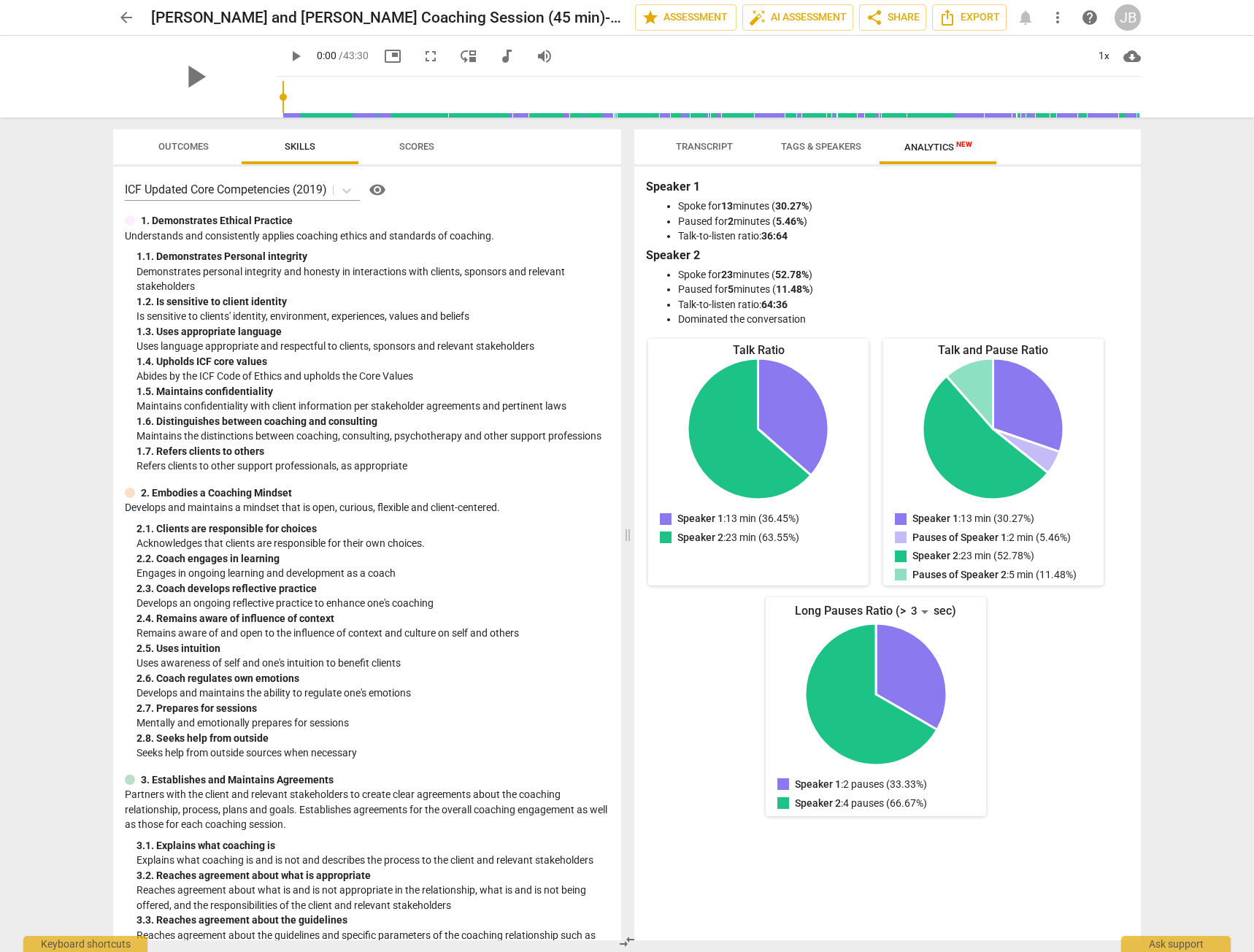
click at [816, 143] on span "Tags & Speakers" at bounding box center [821, 146] width 80 height 11
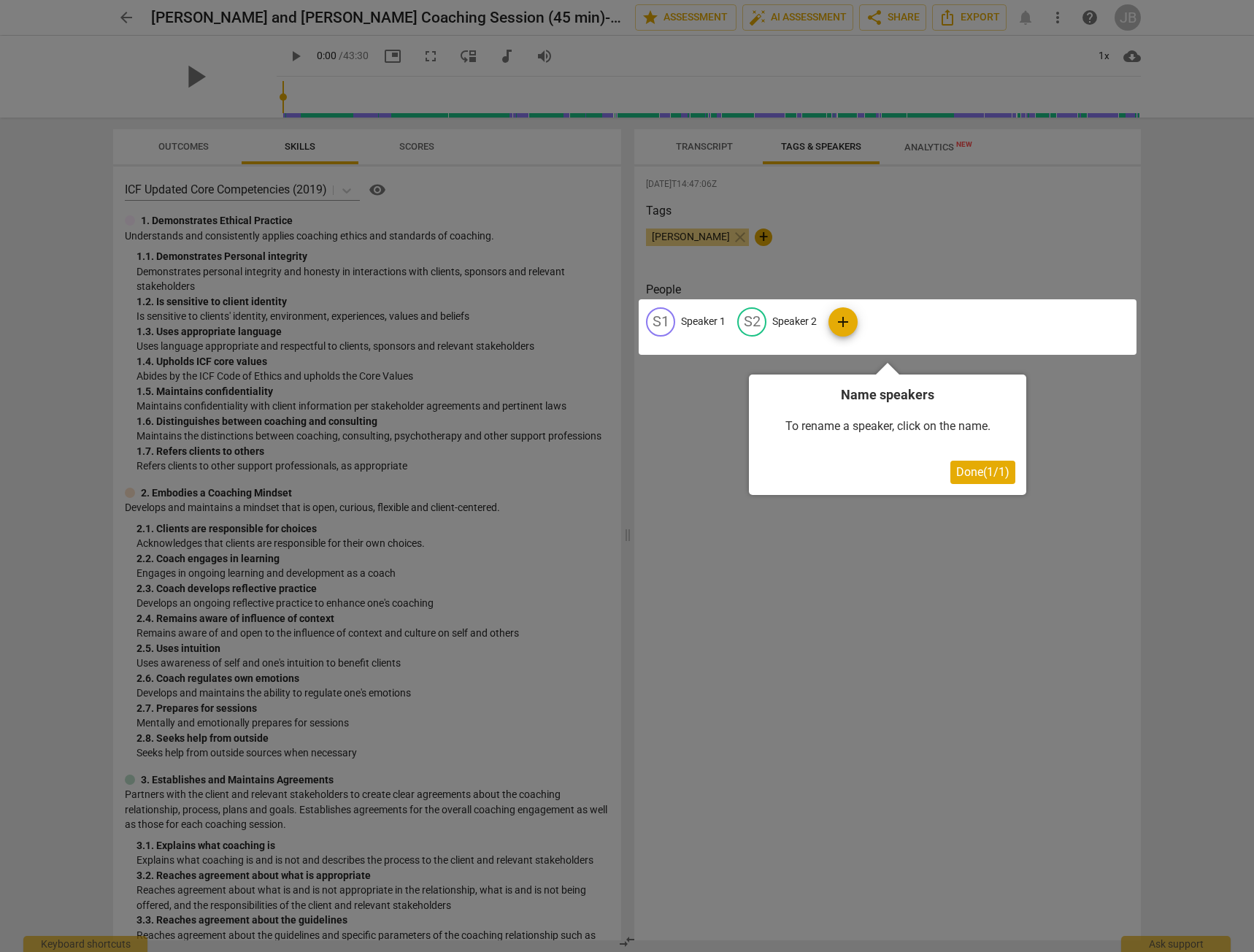
click at [990, 481] on button "Done ( 1 / 1 )" at bounding box center [983, 472] width 65 height 23
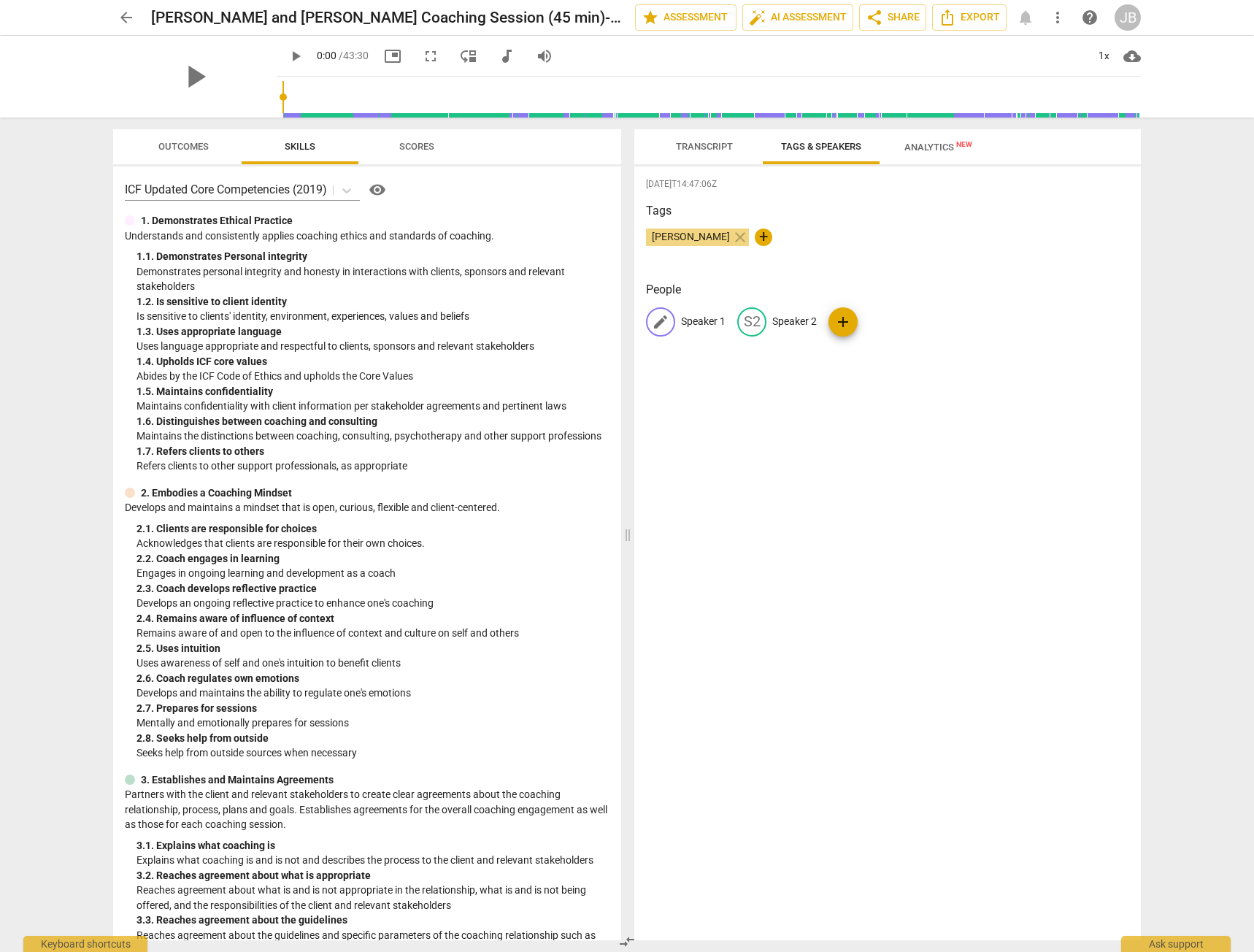
click at [664, 321] on span "edit" at bounding box center [660, 321] width 17 height 17
type input "e"
type input "Jeanine"
click at [885, 324] on p "Speaker 2" at bounding box center [890, 321] width 45 height 16
type input "Yvonne"
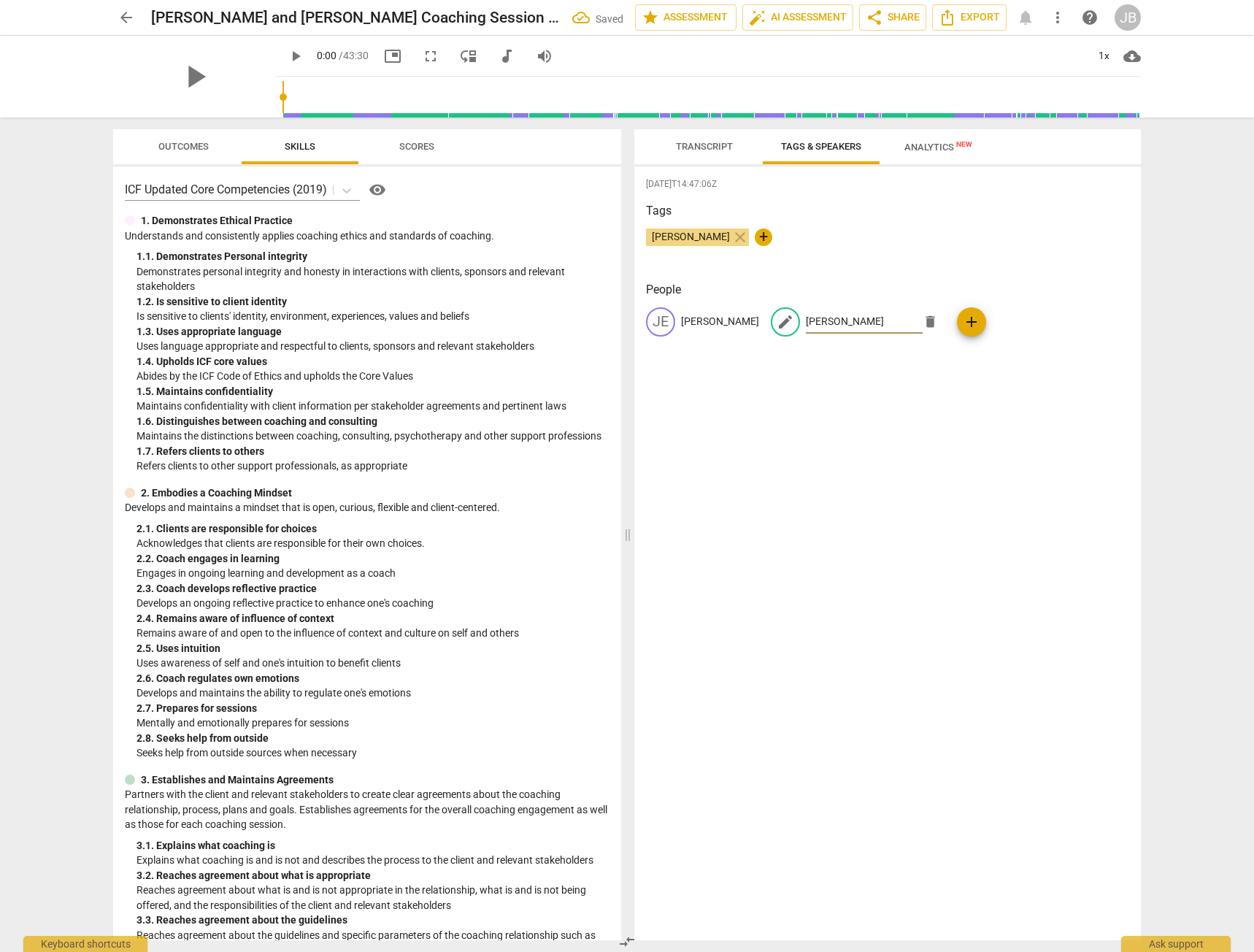
click at [863, 428] on div "2025-08-20T14:47:06Z Tags Jeanine Benjamin close + People JE Jeanine edit Yvonn…" at bounding box center [888, 553] width 506 height 773
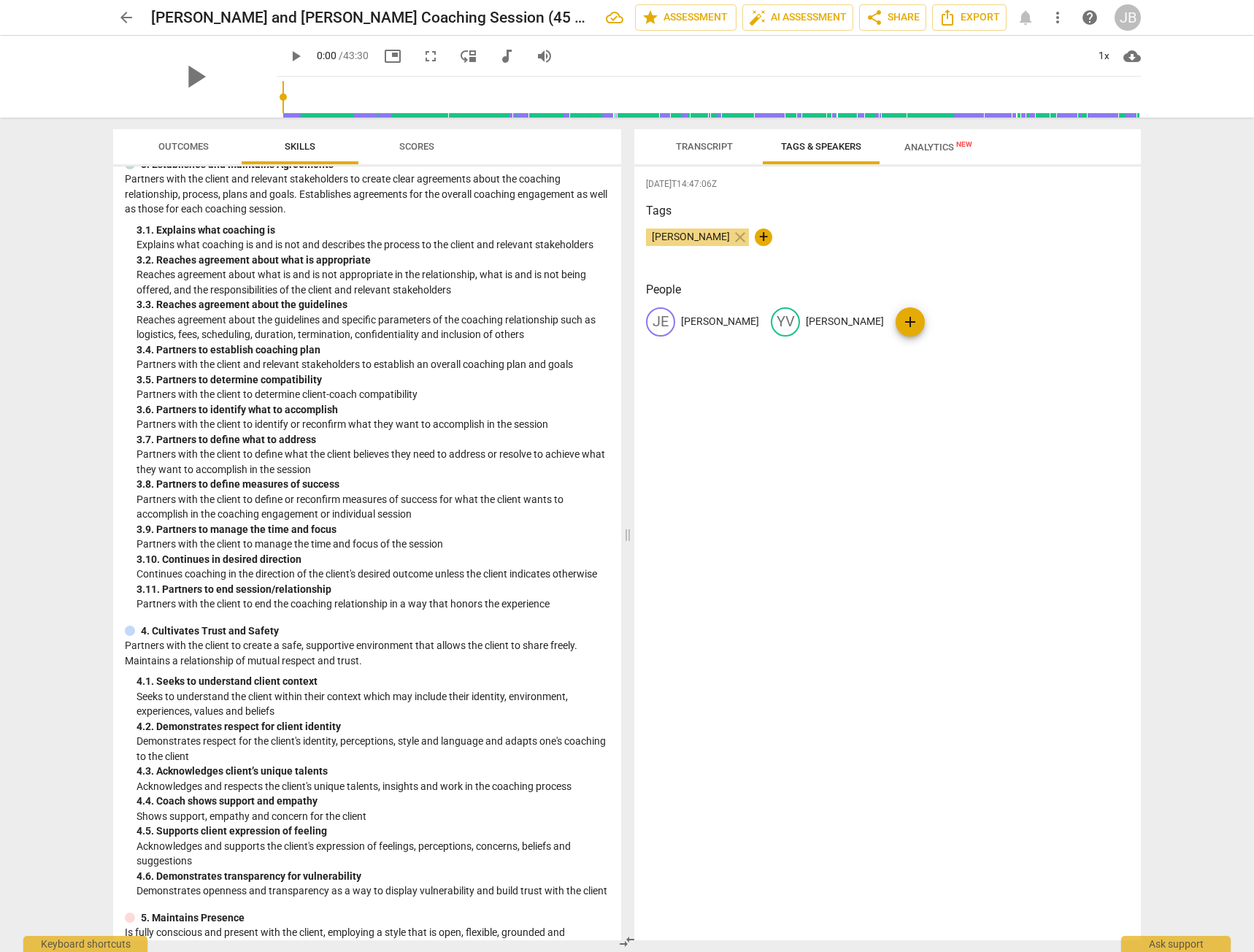
scroll to position [307, 0]
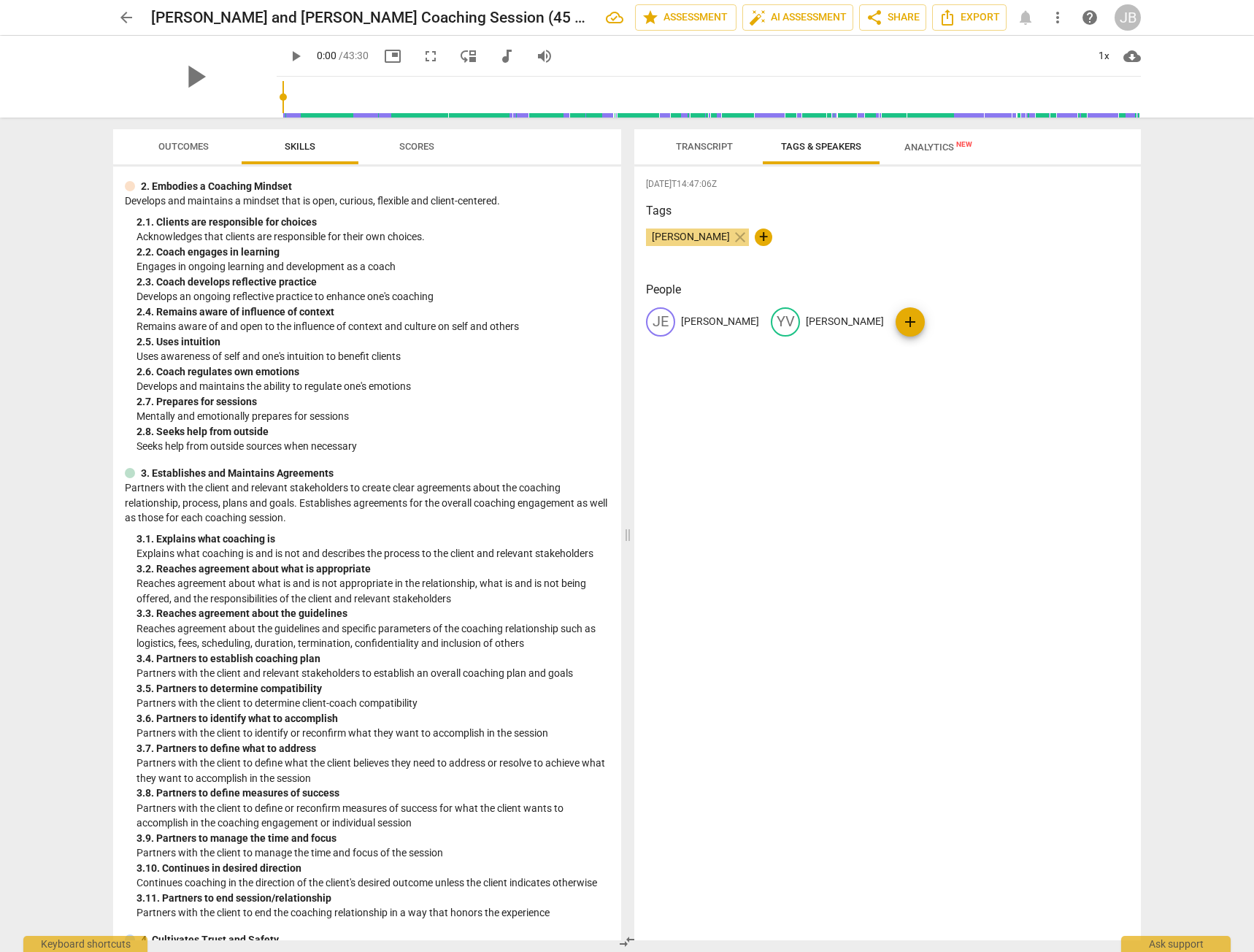
click at [410, 143] on span "Scores" at bounding box center [417, 146] width 35 height 11
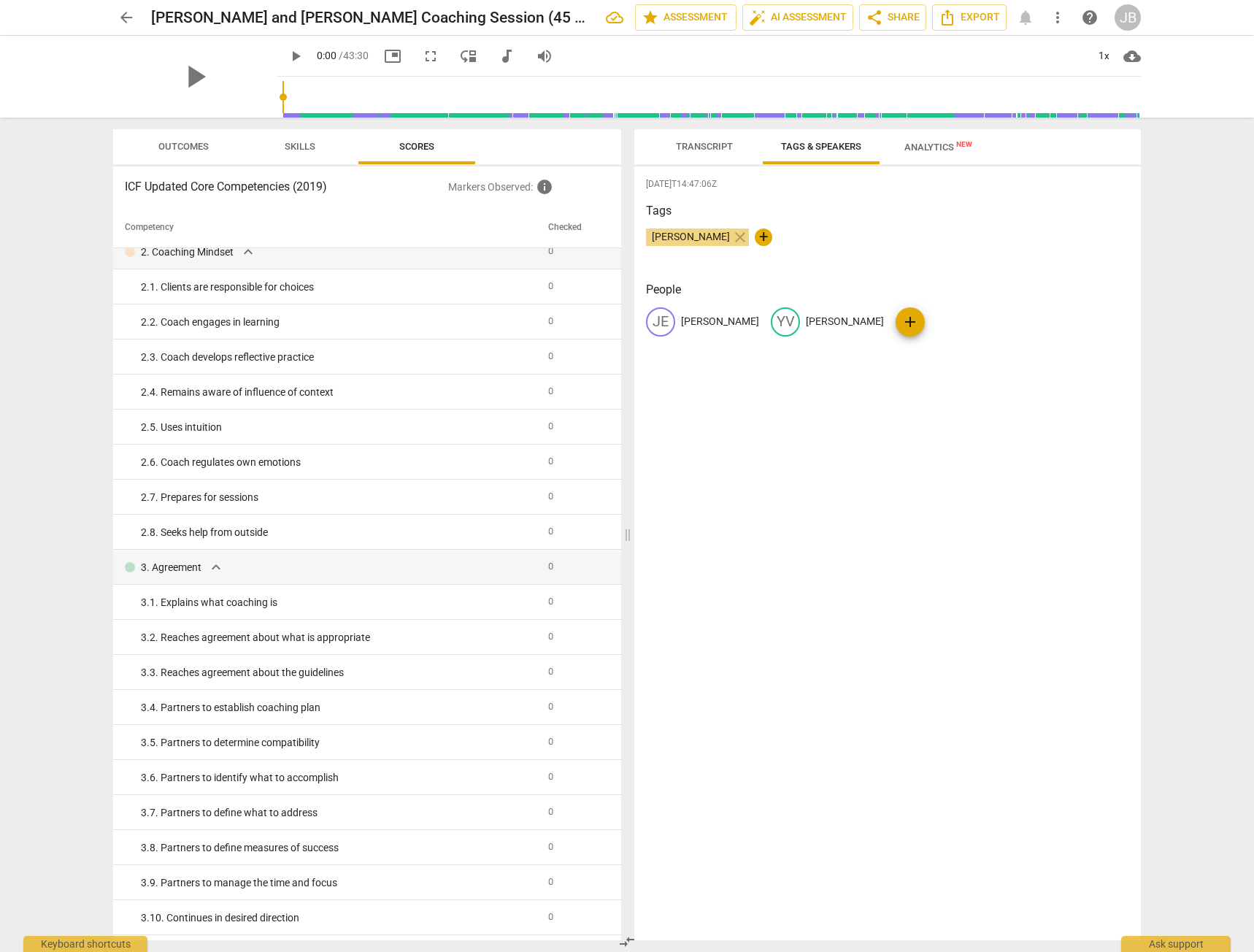
scroll to position [263, 0]
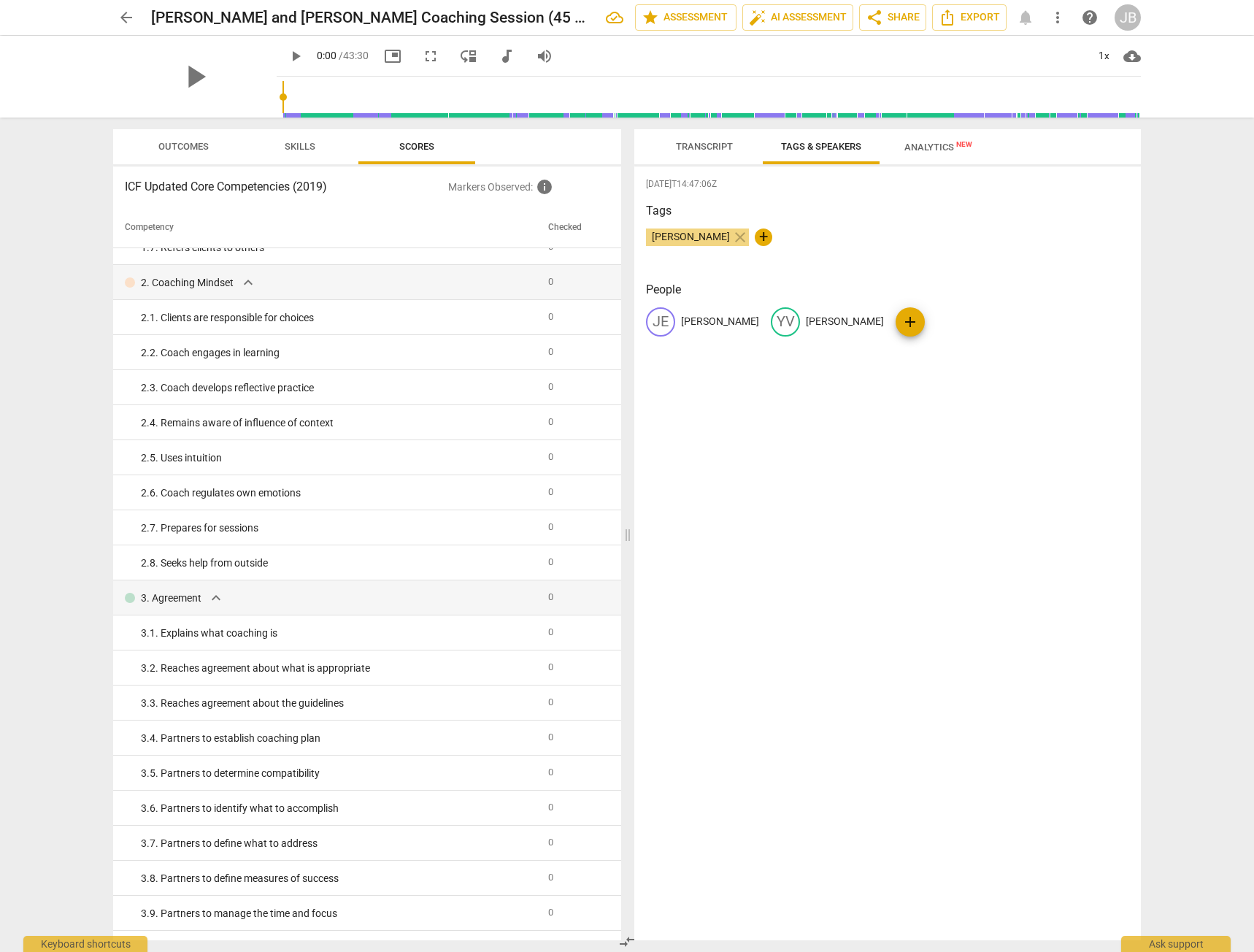
click at [179, 137] on span "Outcomes" at bounding box center [183, 147] width 86 height 20
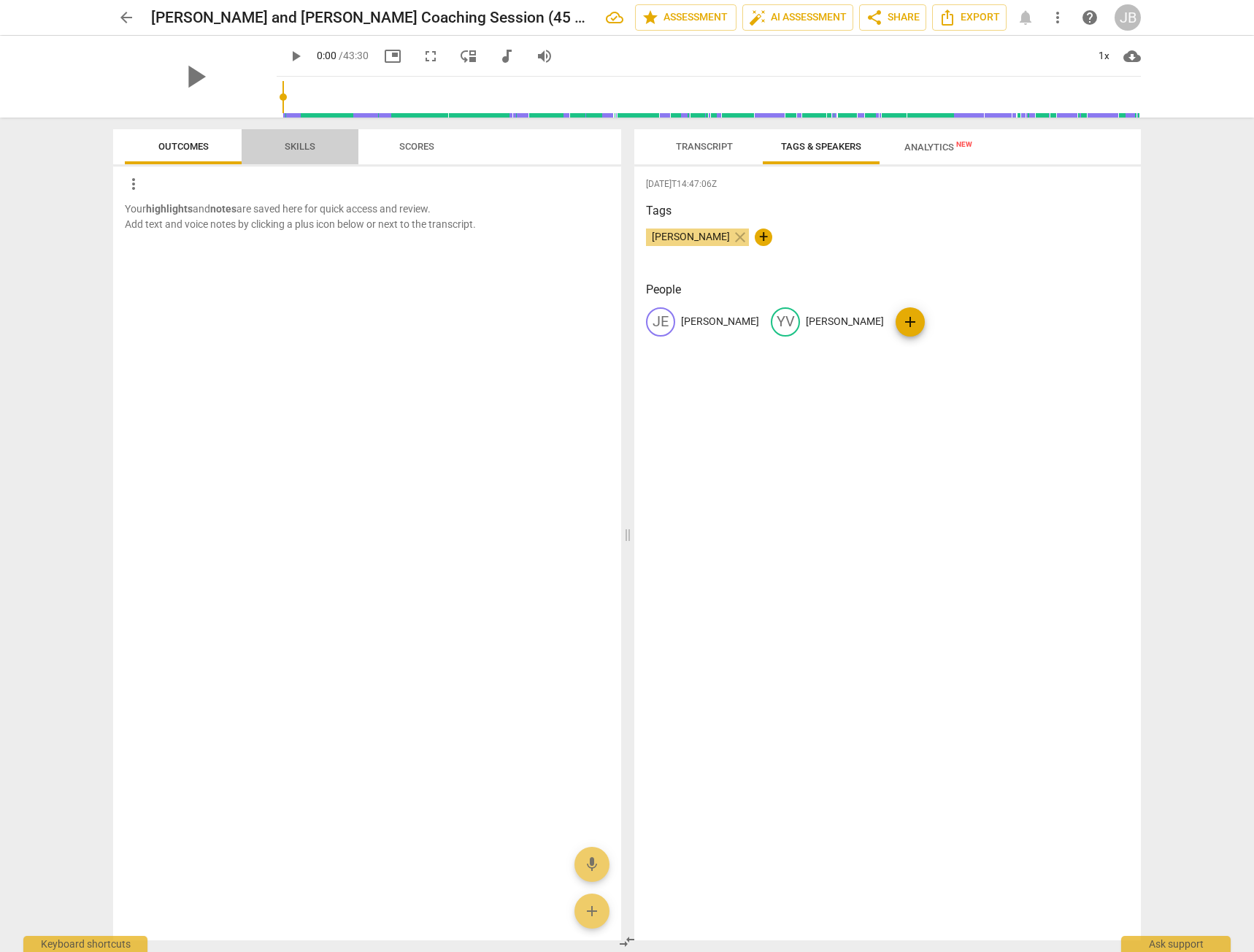
click at [292, 148] on span "Skills" at bounding box center [299, 146] width 30 height 11
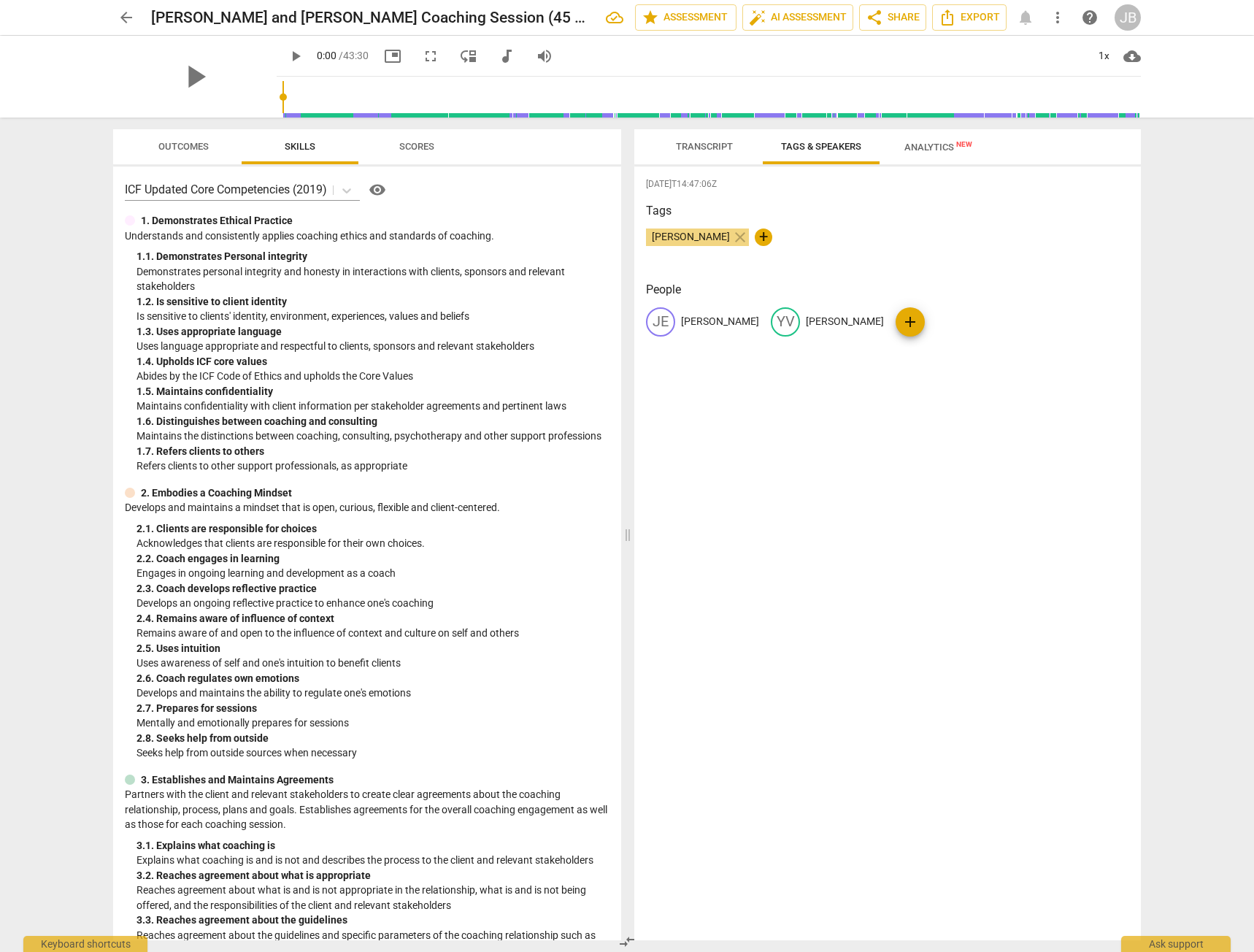
click at [698, 142] on span "Transcript" at bounding box center [704, 146] width 57 height 11
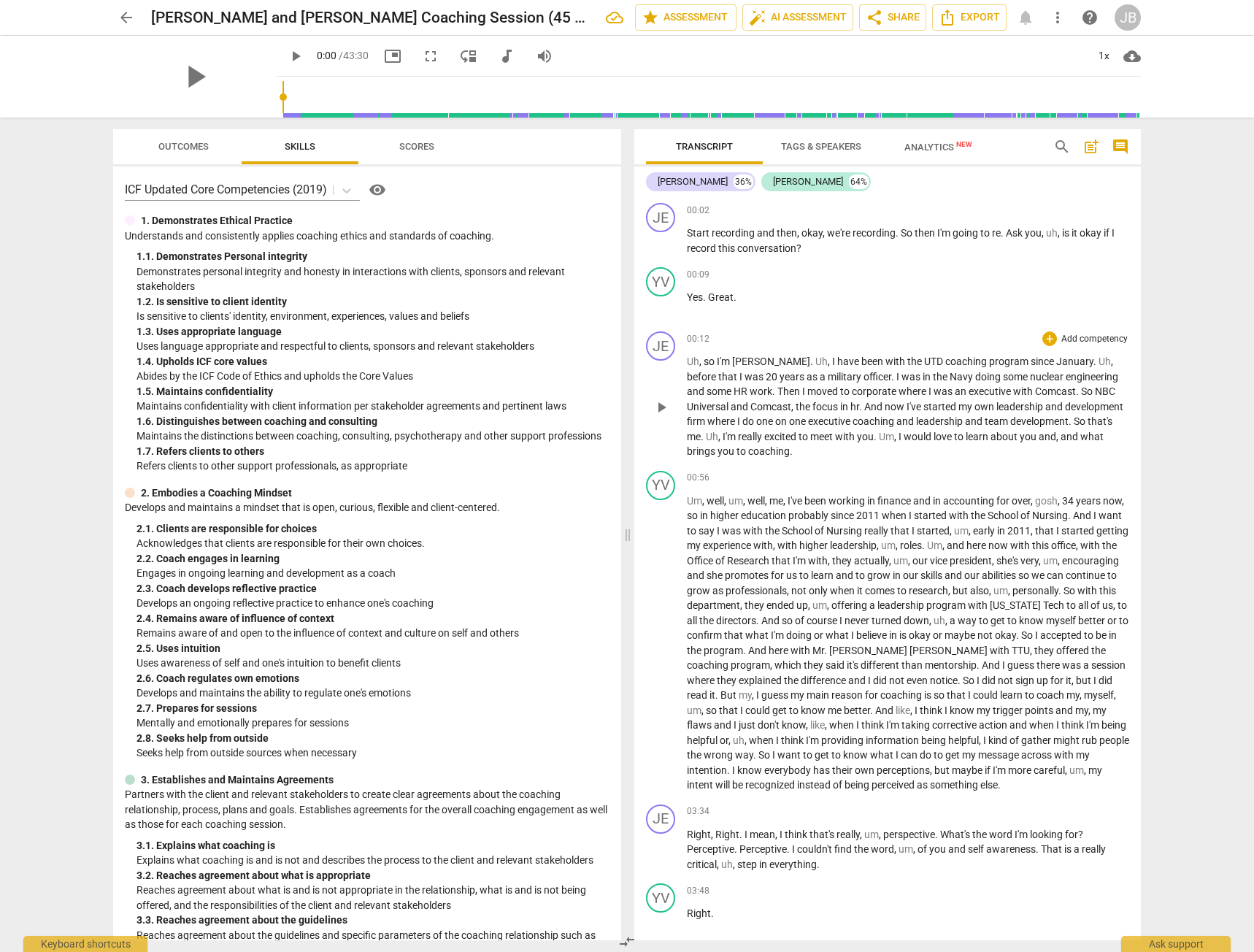
click at [1098, 360] on span "Uh" at bounding box center [1104, 361] width 12 height 12
click at [1048, 334] on div "+" at bounding box center [1049, 339] width 15 height 15
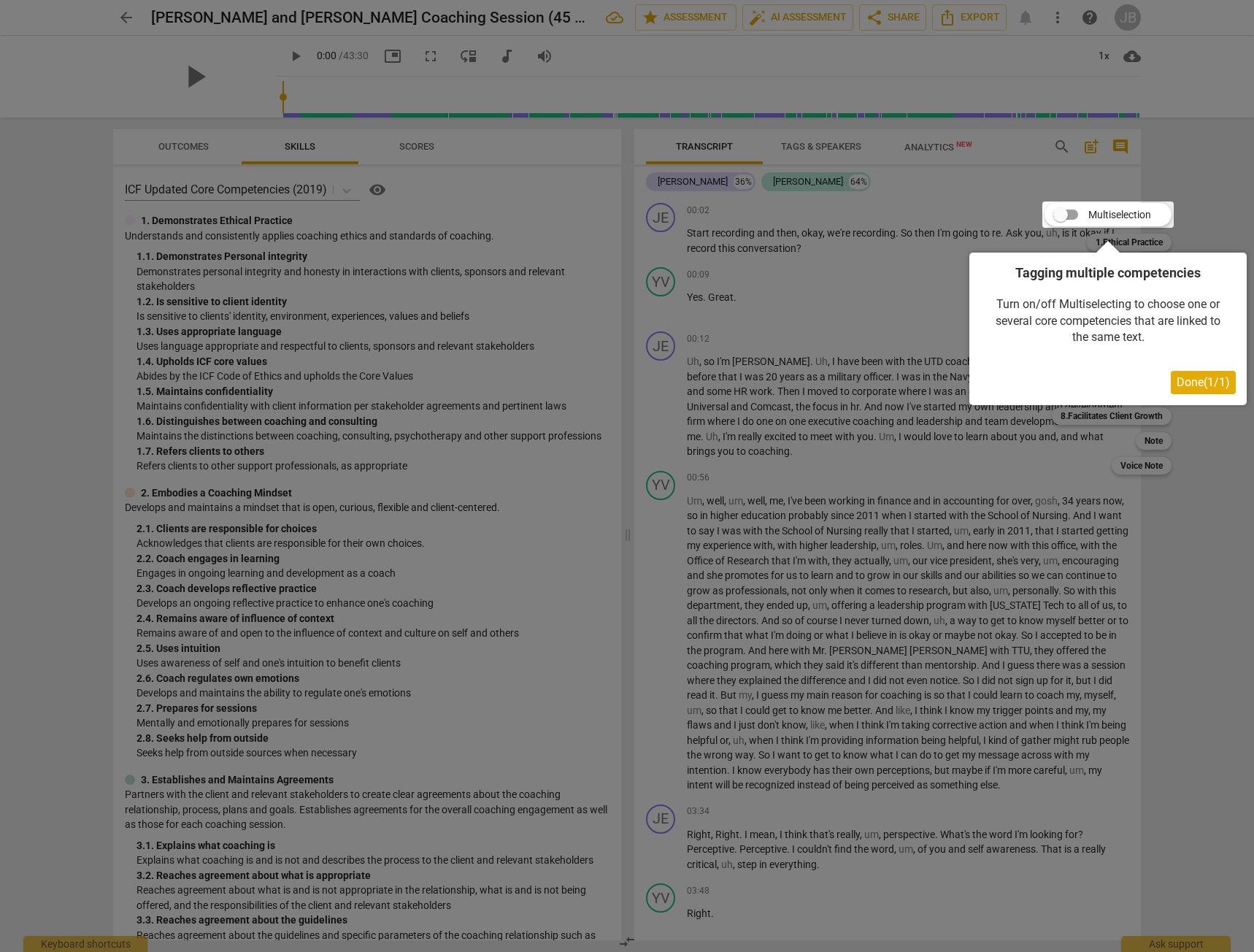
click at [1194, 380] on span "Done ( 1 / 1 )" at bounding box center [1204, 382] width 54 height 14
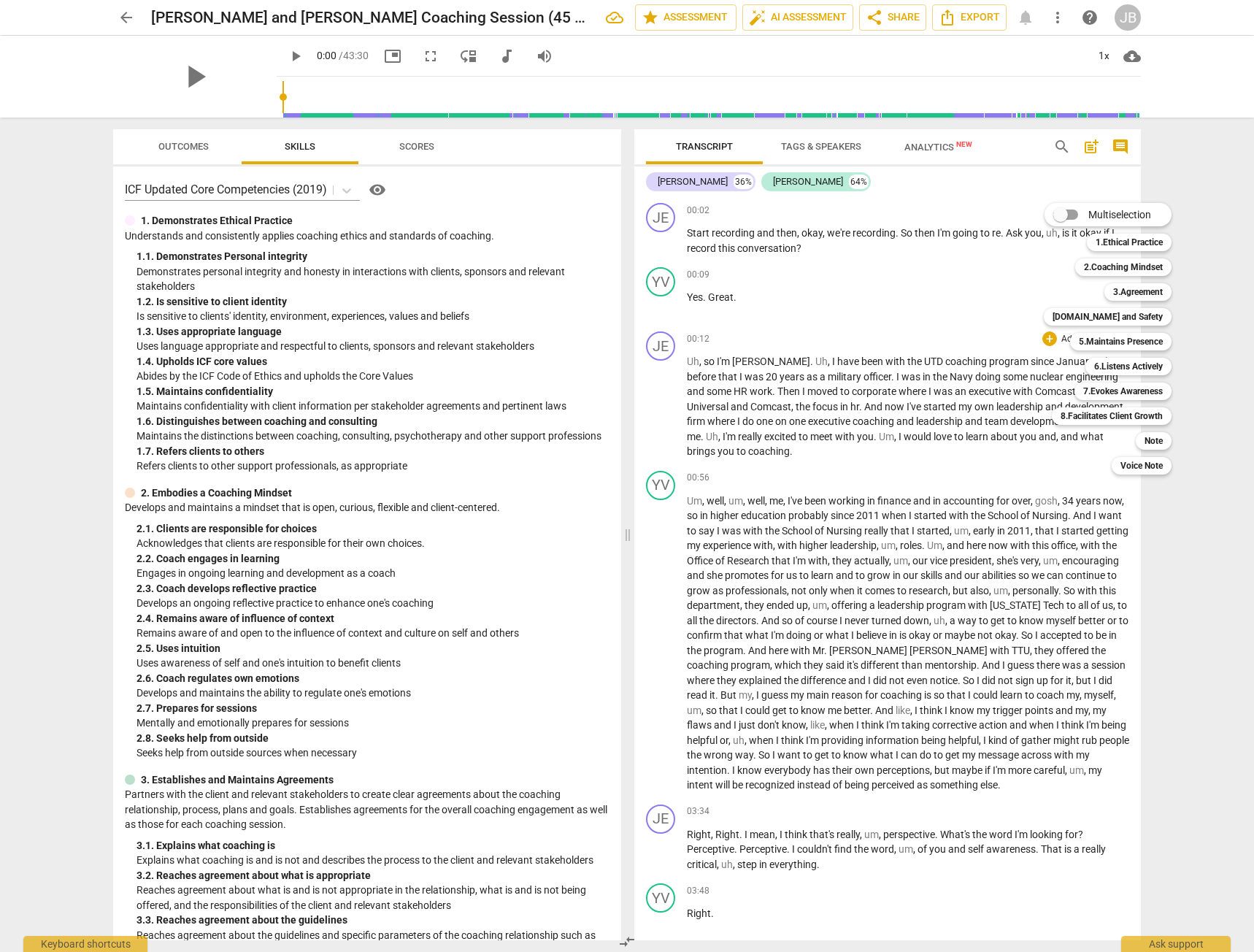
click at [887, 586] on div at bounding box center [627, 476] width 1254 height 952
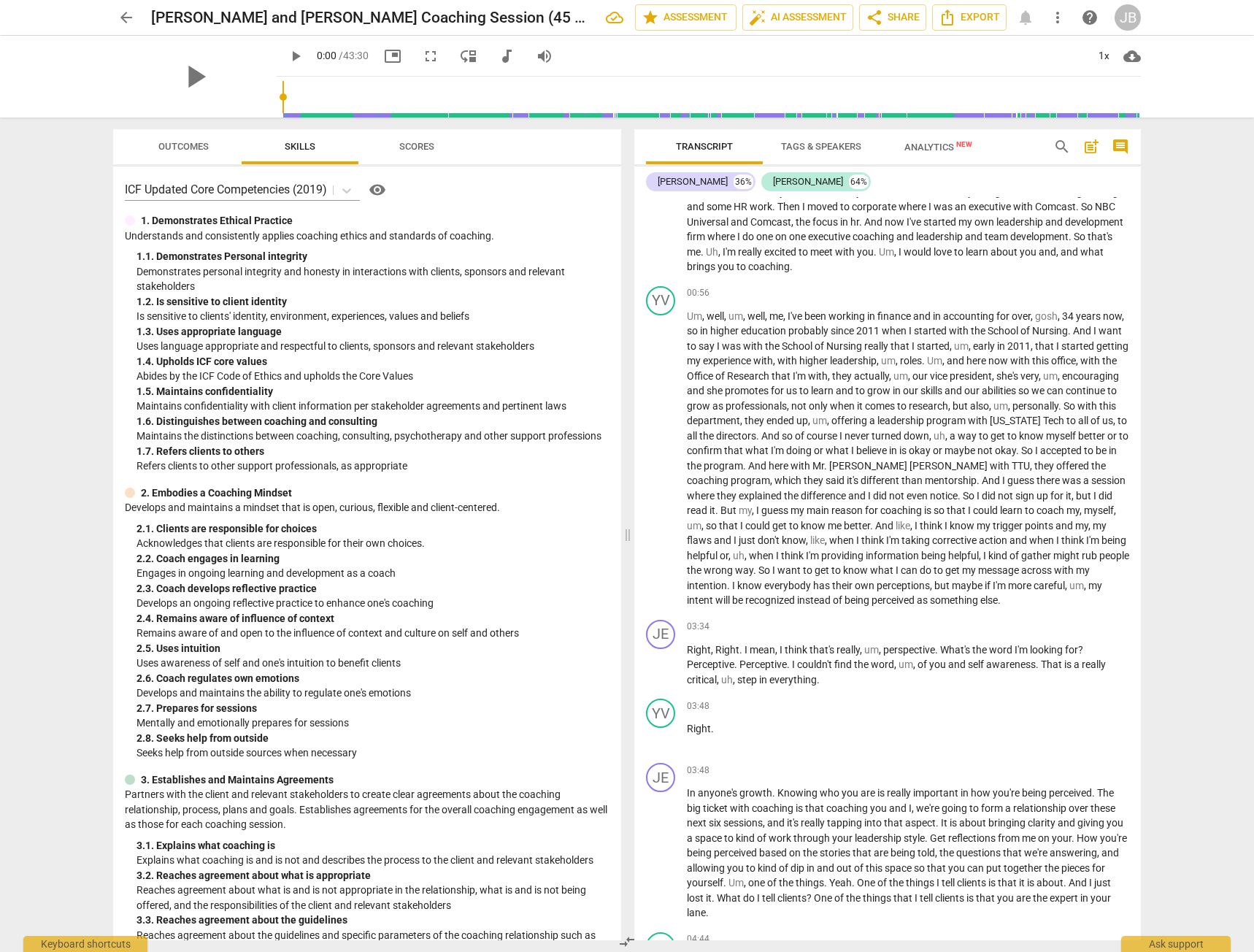
scroll to position [365, 0]
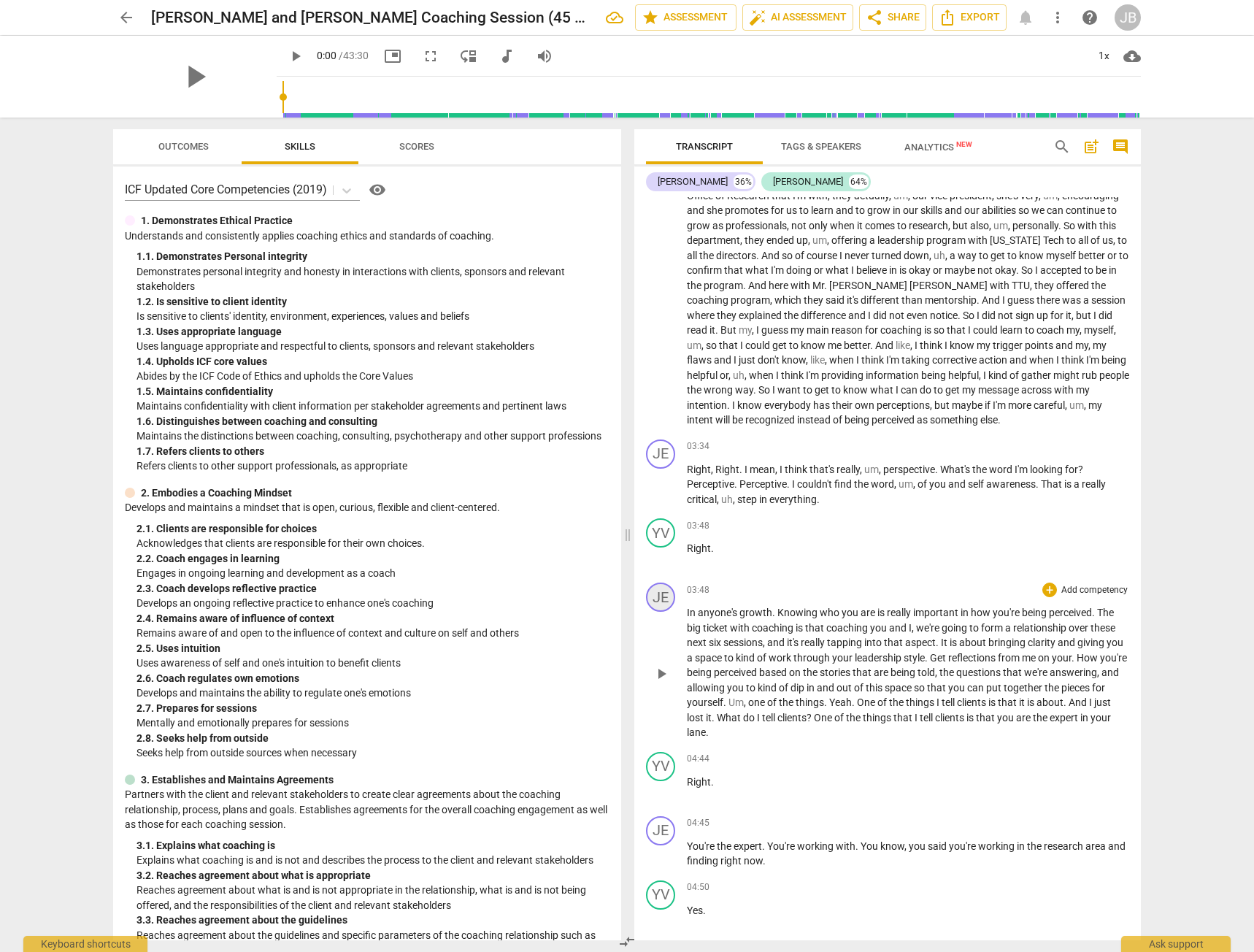
click at [665, 599] on div "JE" at bounding box center [661, 597] width 29 height 29
click at [760, 701] on link "Add or rename speakers" at bounding box center [716, 704] width 110 height 12
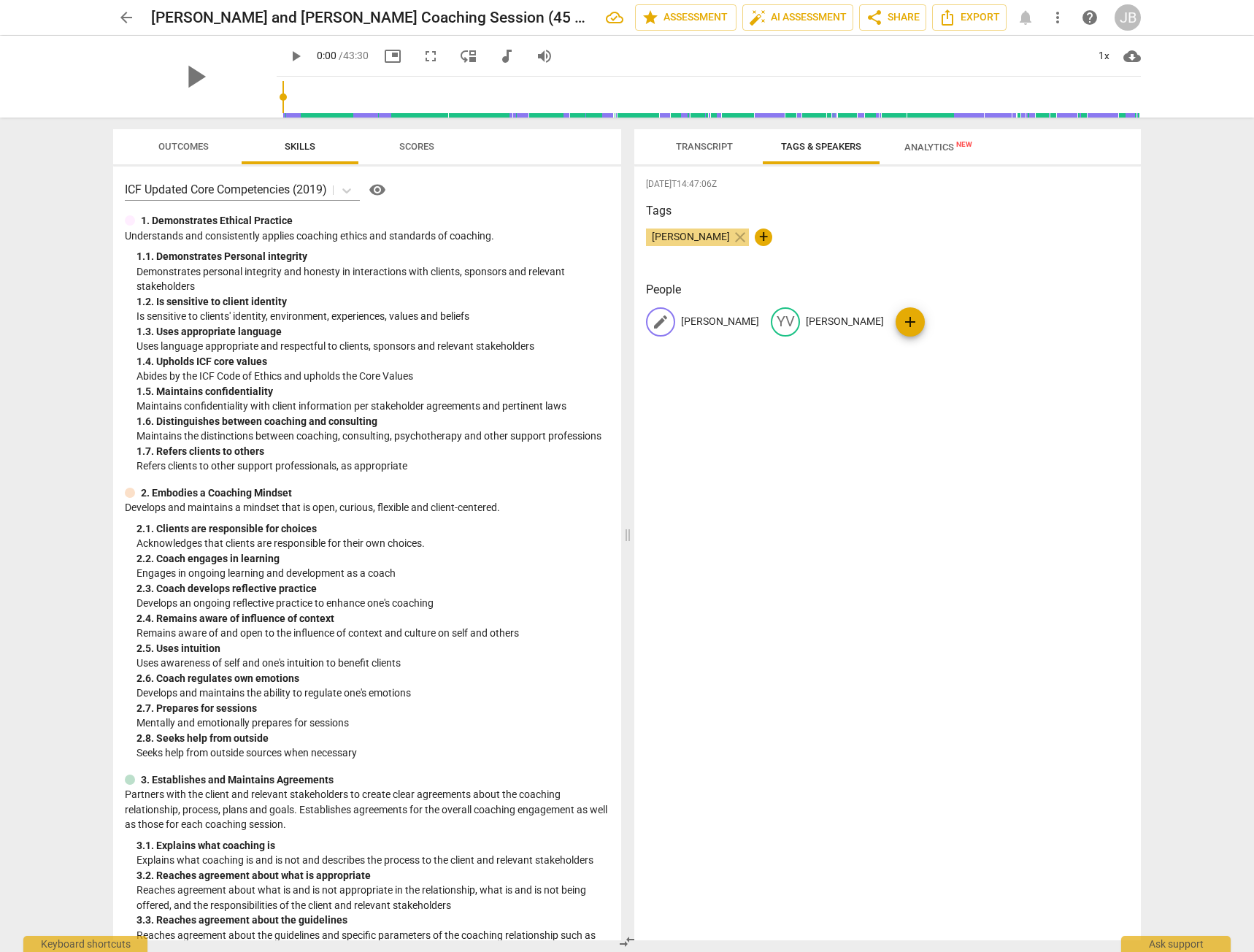
click at [666, 321] on span "edit" at bounding box center [660, 321] width 17 height 17
type input "JB"
click at [837, 367] on div "2025-08-20T14:47:06Z Tags Jeanine Benjamin close + People edit JB delete YV Yvo…" at bounding box center [888, 553] width 506 height 773
click at [865, 321] on div "JB JB YV Yvonne add" at bounding box center [888, 327] width 483 height 41
click at [744, 318] on p "Yvonne" at bounding box center [780, 321] width 78 height 16
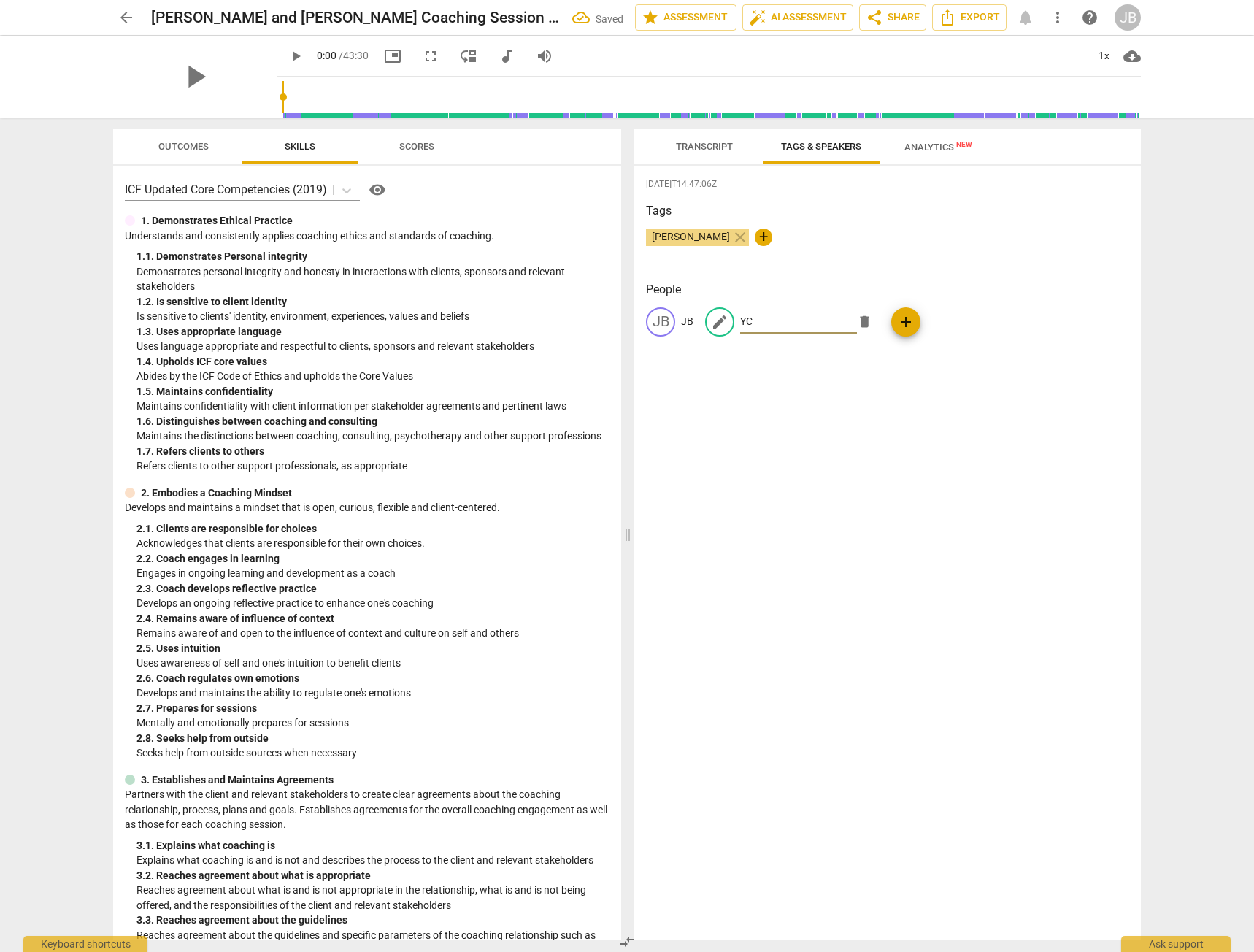
type input "YC"
click at [791, 372] on div "2025-08-20T14:47:06Z Tags Jeanine Benjamin close + People JB JB edit YC delete …" at bounding box center [888, 553] width 506 height 773
click at [711, 139] on span "Transcript" at bounding box center [704, 147] width 92 height 20
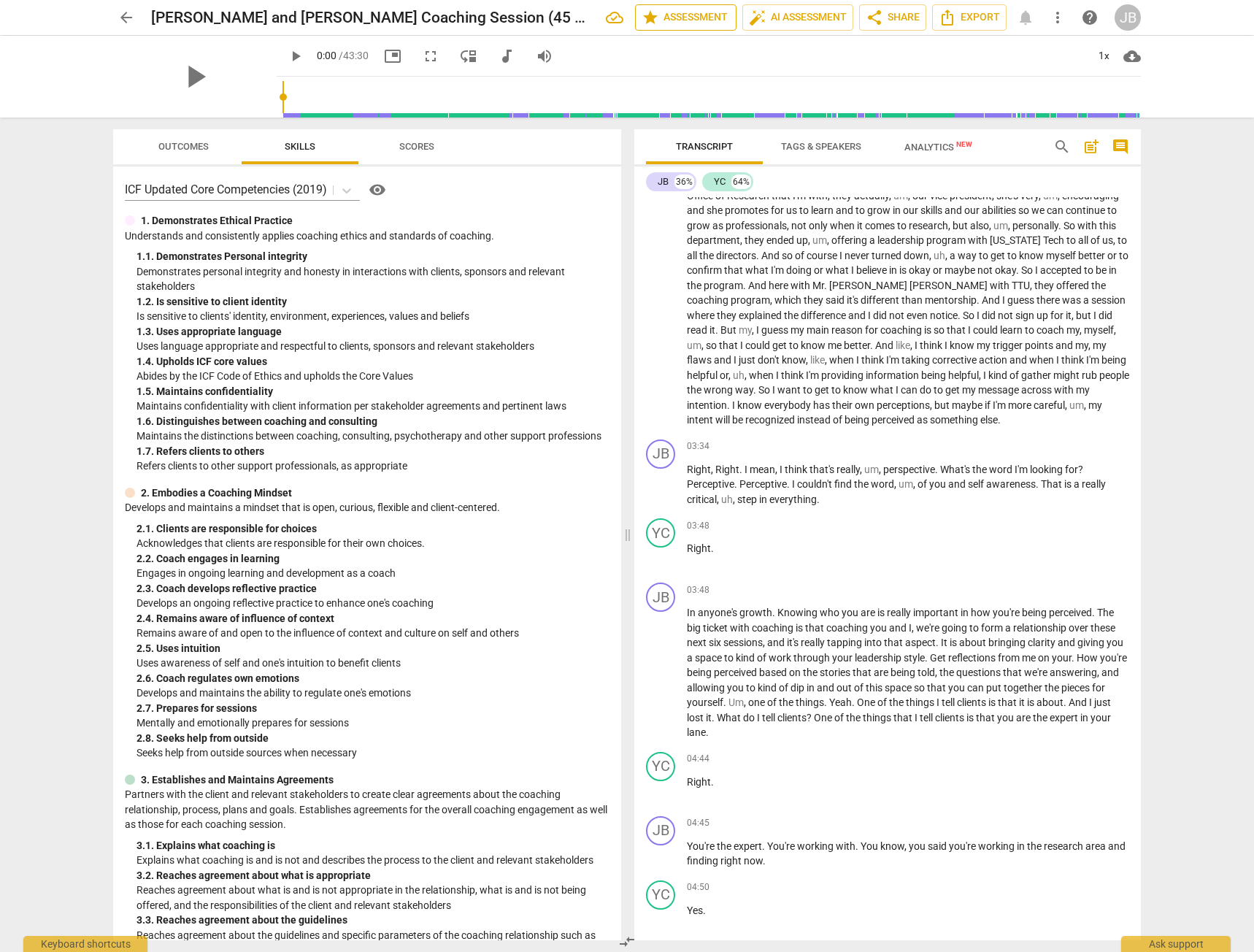
click at [695, 21] on span "star Assessment" at bounding box center [686, 17] width 88 height 17
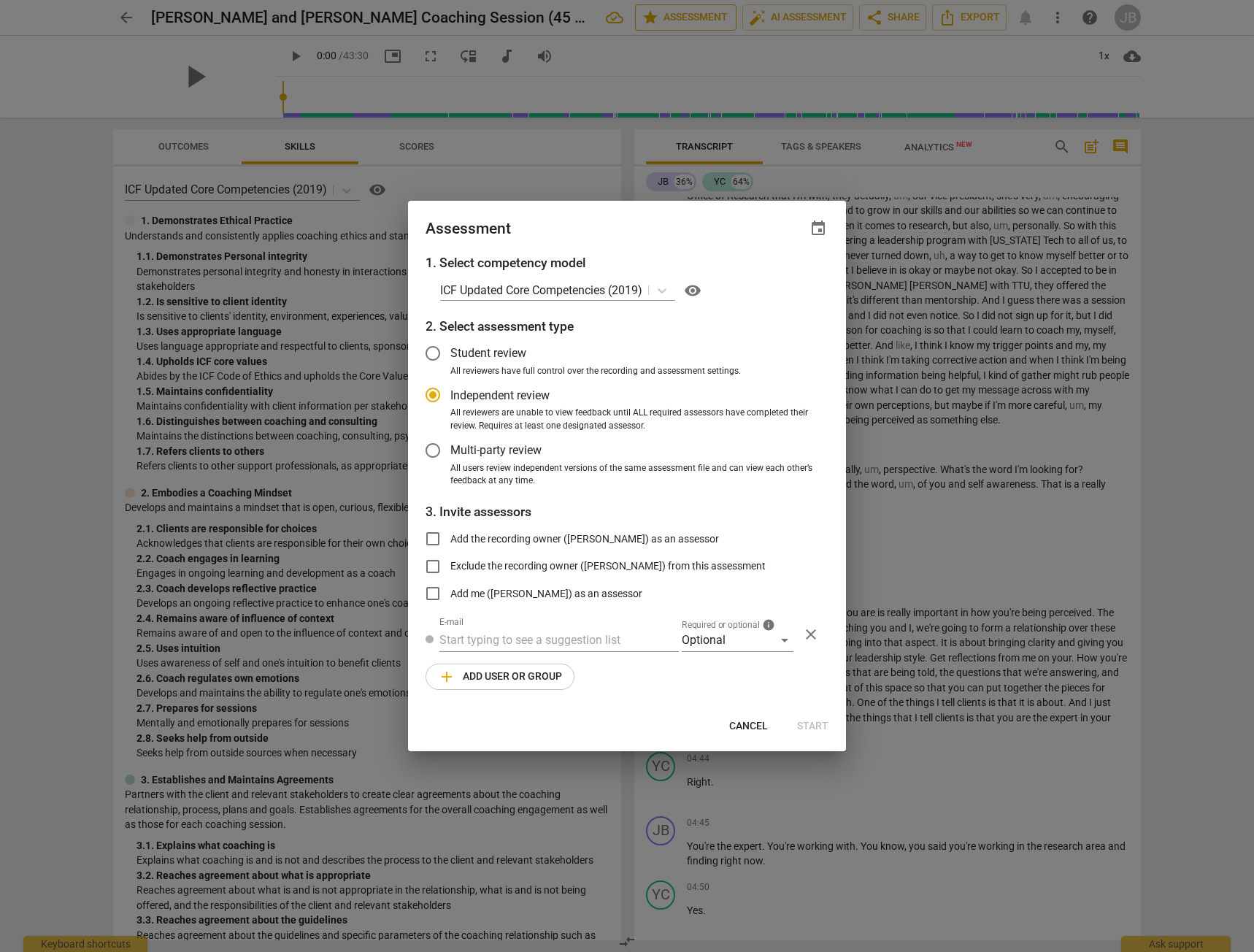
radio input "false"
click at [551, 367] on span "All reviewers have full control over the recording and assessment settings." at bounding box center [595, 371] width 290 height 13
click at [0, 0] on input "All reviewers have full control over the recording and assessment settings." at bounding box center [0, 0] width 0 height 0
radio input "false"
click at [441, 541] on input "Add the recording owner (Jeanine Benjamin) as an assessor" at bounding box center [433, 538] width 35 height 35
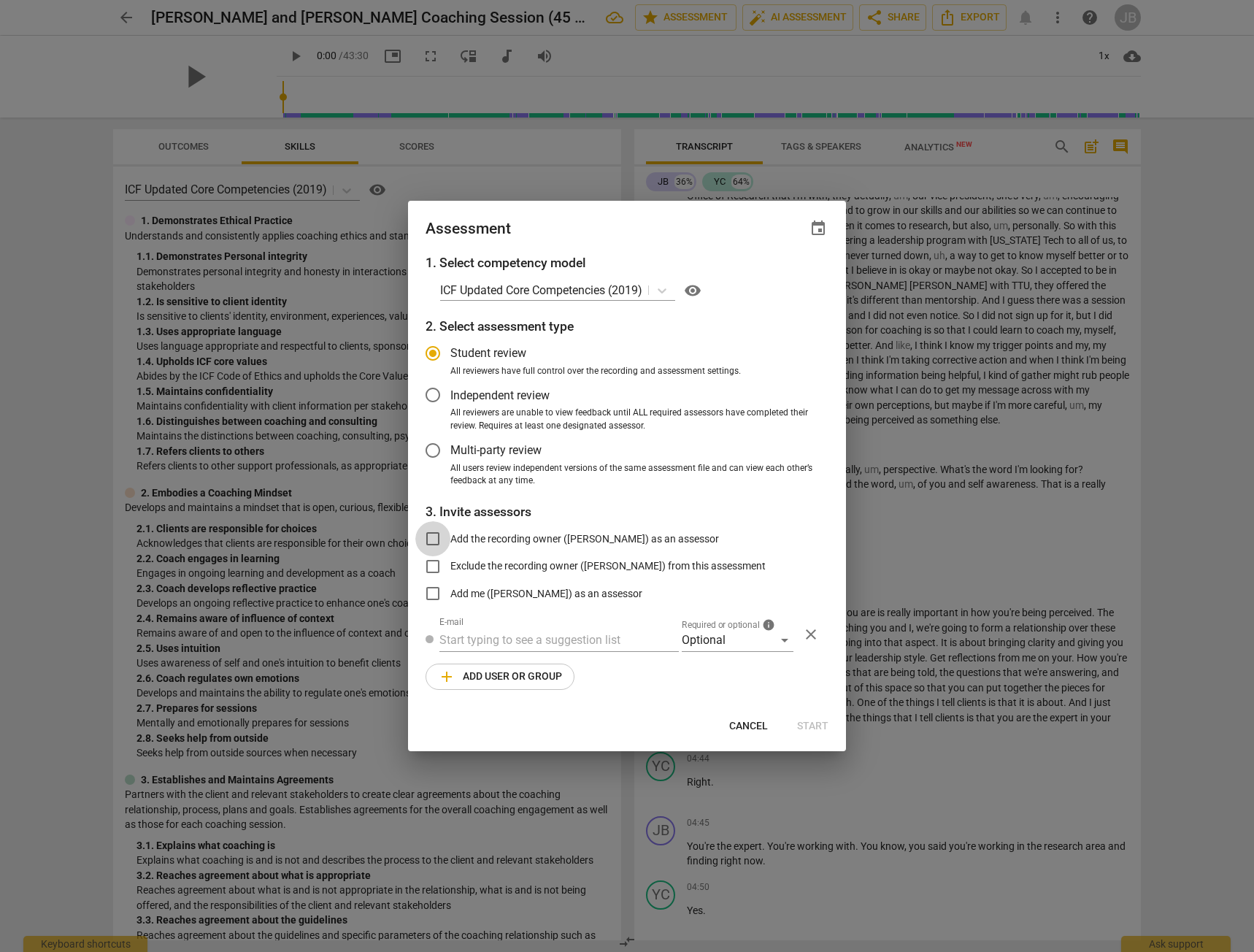
checkbox input "true"
radio input "false"
click at [440, 570] on input "Exclude the recording owner (Jeanine Benjamin) from this assessment" at bounding box center [433, 566] width 35 height 35
checkbox input "true"
radio input "false"
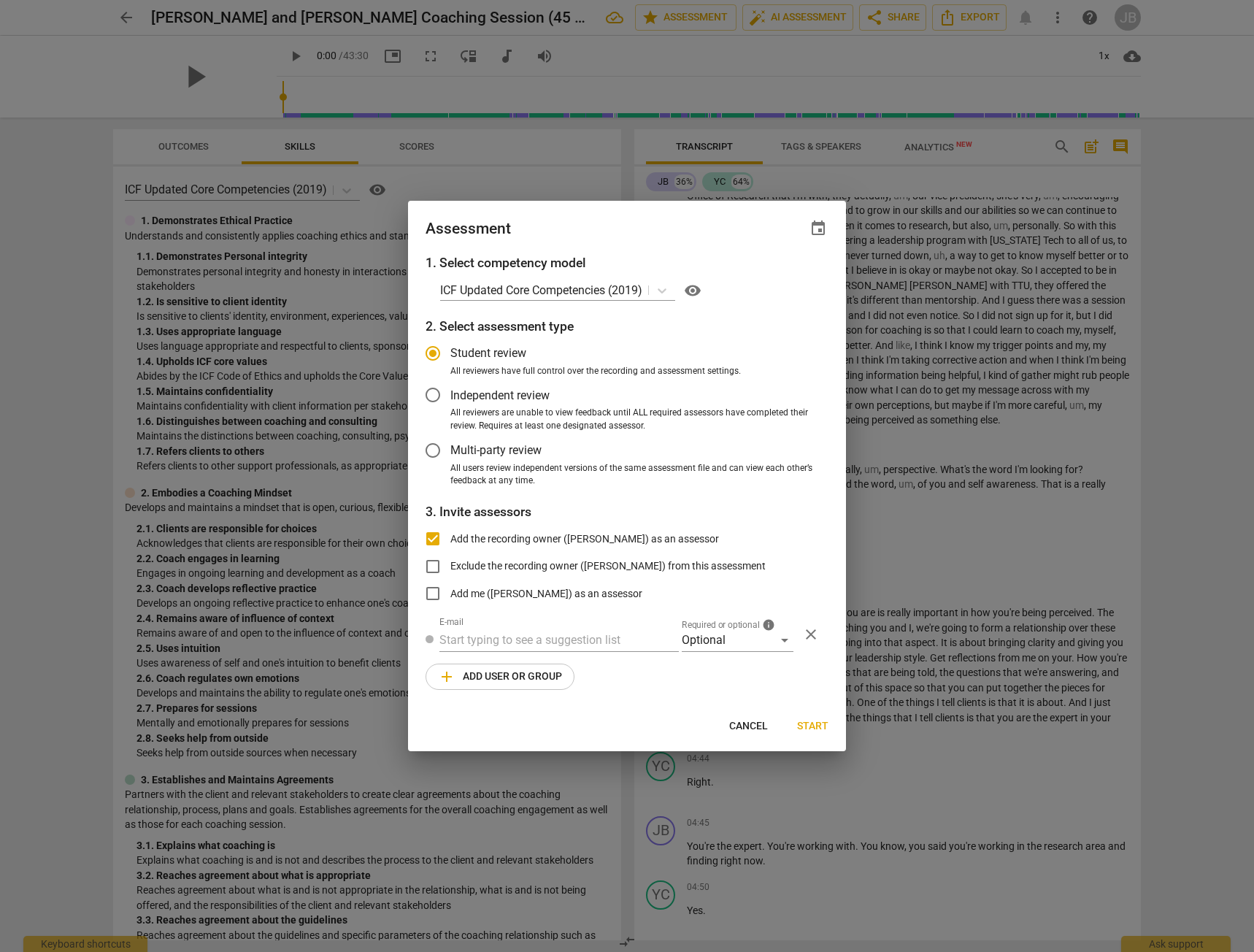
checkbox input "false"
click at [469, 644] on input "text" at bounding box center [559, 639] width 239 height 23
click at [750, 727] on span "Cancel" at bounding box center [748, 726] width 39 height 15
radio input "false"
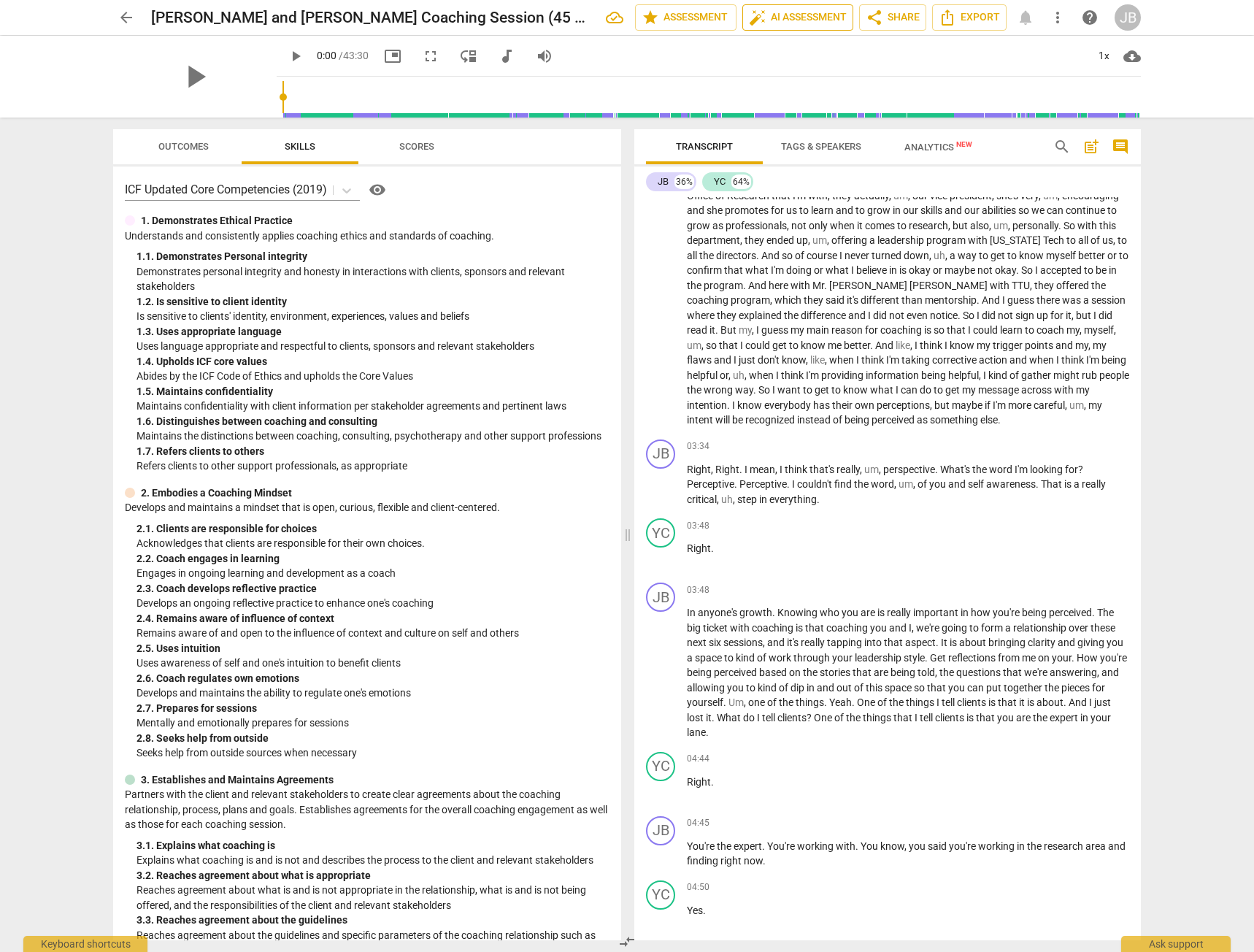
click at [779, 15] on span "auto_fix_high AI Assessment" at bounding box center [798, 17] width 98 height 17
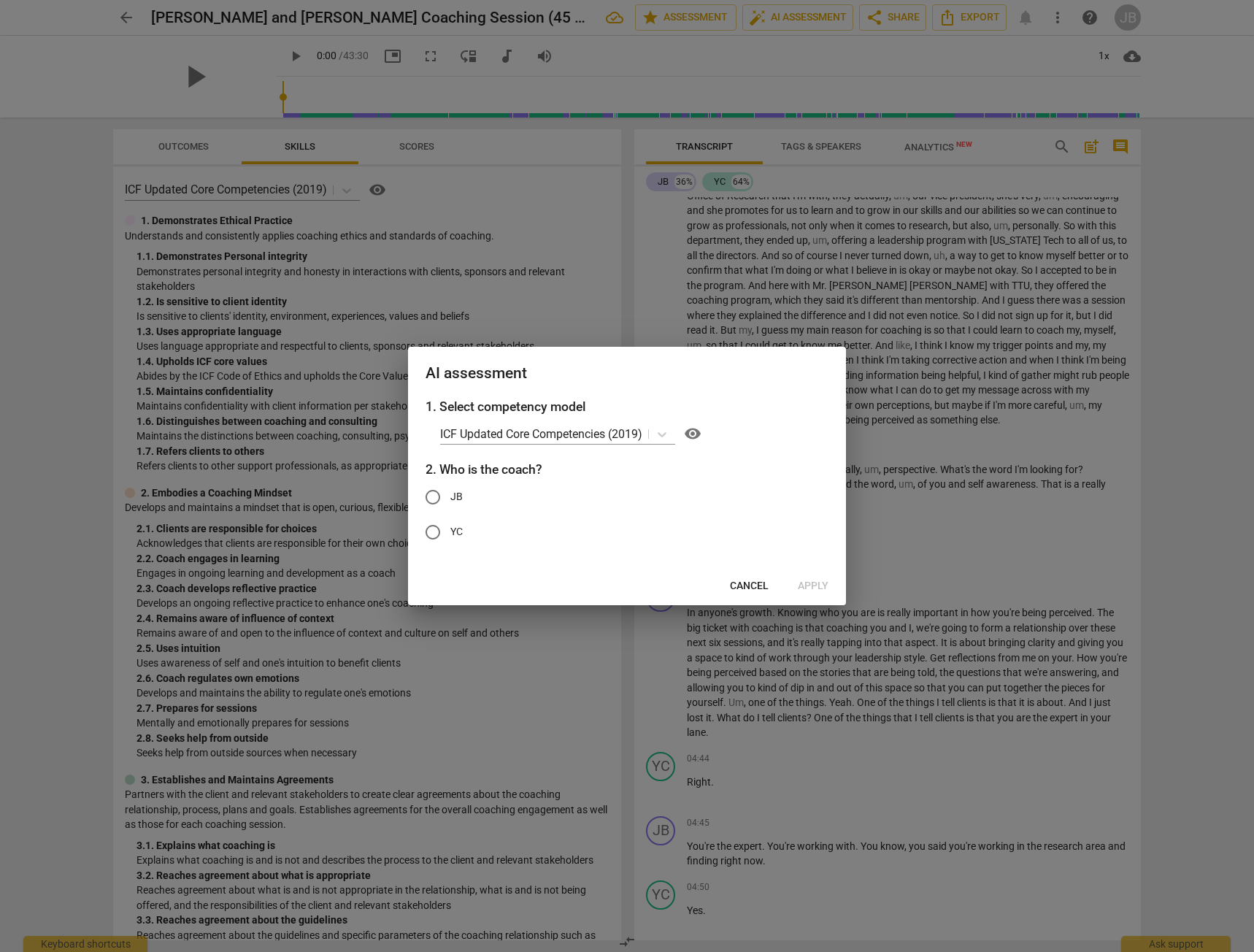
click at [439, 502] on input "JB" at bounding box center [433, 497] width 35 height 35
radio input "true"
click at [811, 584] on span "Apply" at bounding box center [812, 586] width 30 height 15
